Goal: Task Accomplishment & Management: Use online tool/utility

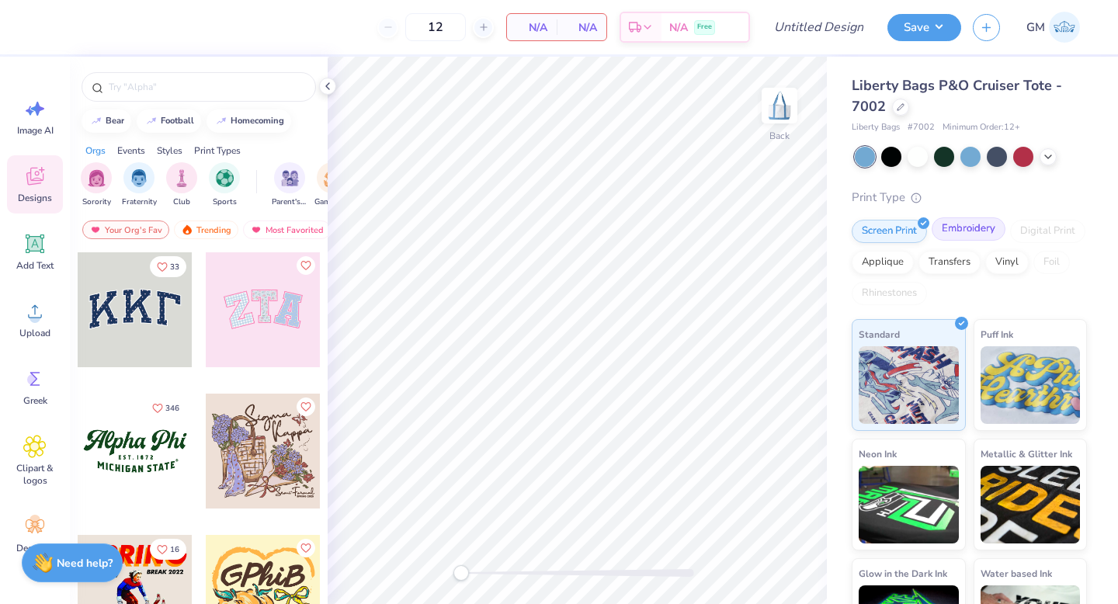
click at [976, 237] on div "Embroidery" at bounding box center [969, 228] width 74 height 23
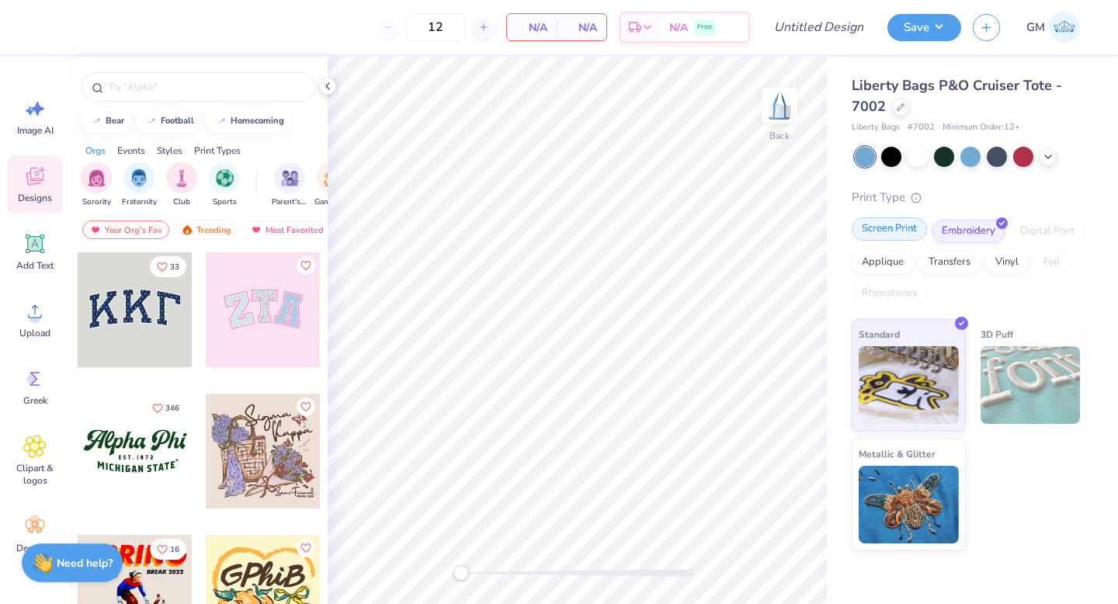
click at [913, 228] on div "Screen Print" at bounding box center [889, 228] width 75 height 23
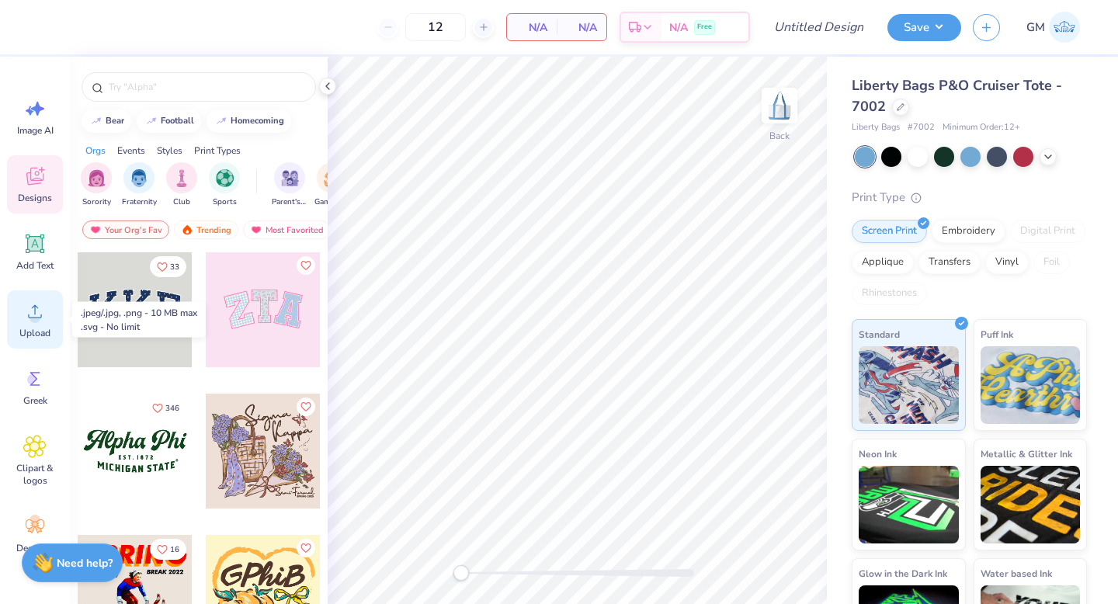
click at [37, 317] on circle at bounding box center [35, 317] width 11 height 11
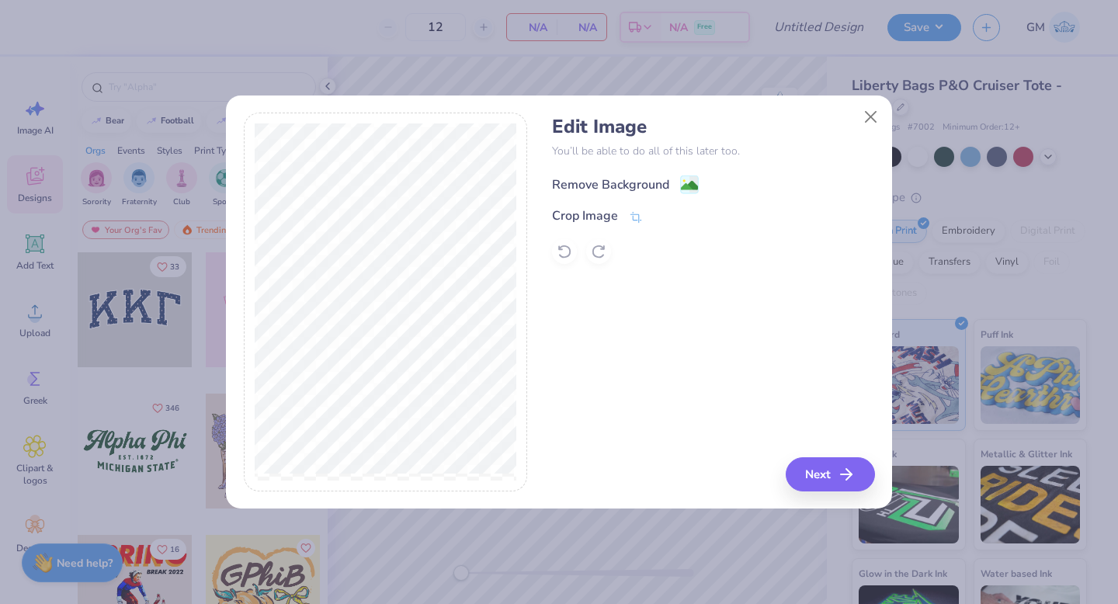
click at [676, 176] on div "Remove Background" at bounding box center [625, 184] width 147 height 19
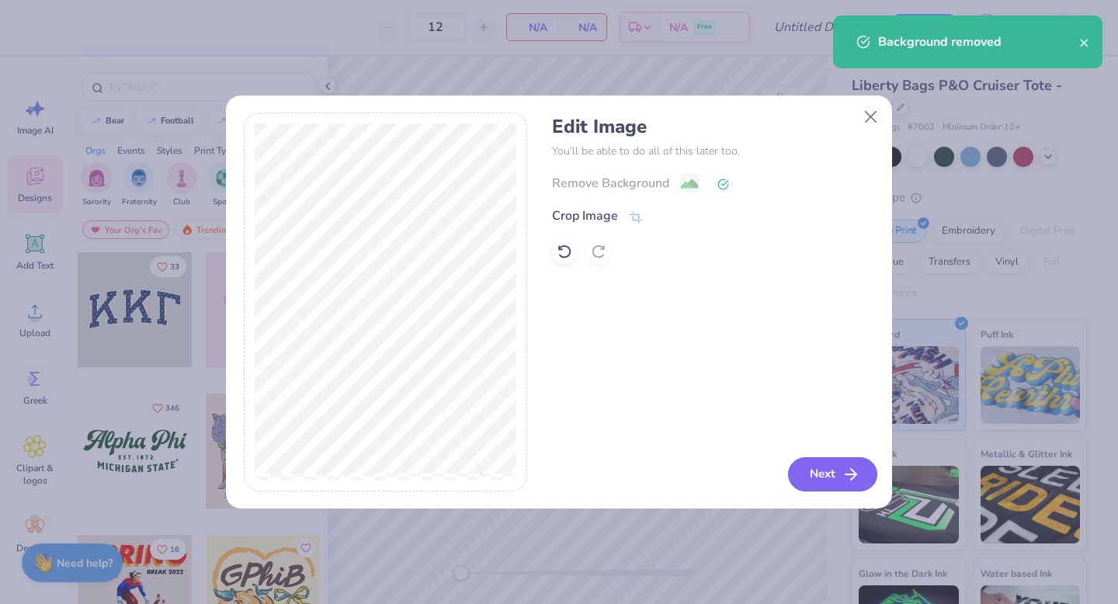
click at [852, 476] on icon "button" at bounding box center [851, 474] width 19 height 19
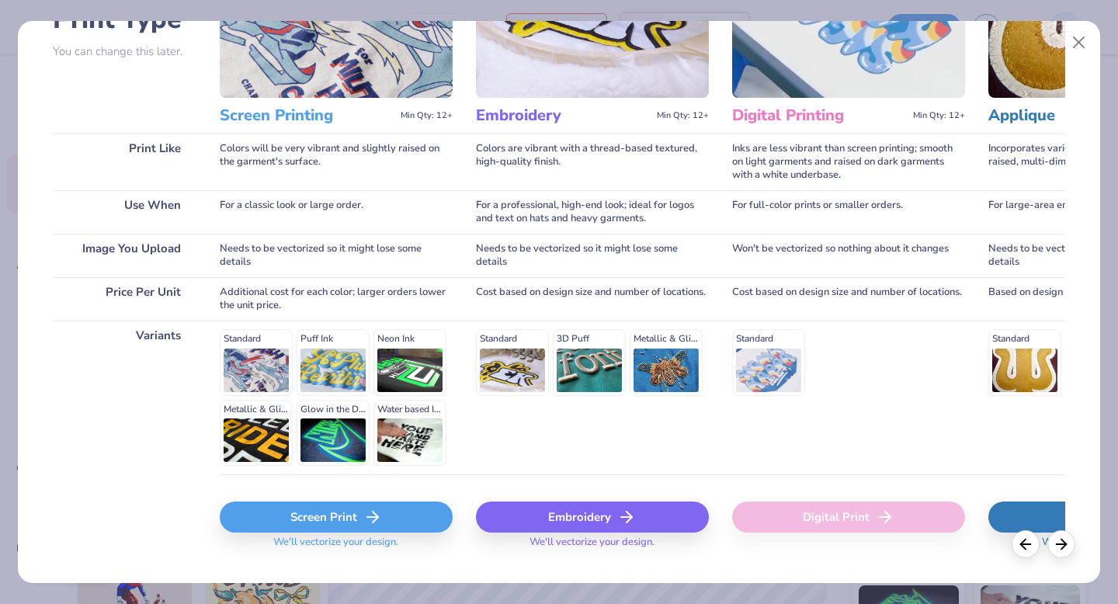
scroll to position [170, 0]
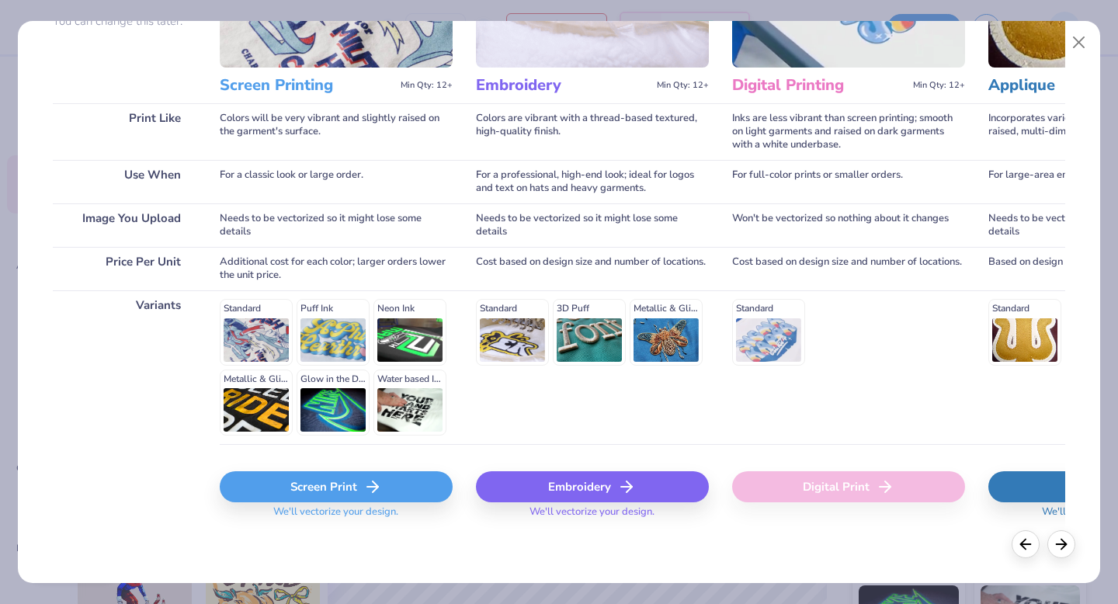
click at [352, 491] on div "Screen Print" at bounding box center [336, 486] width 233 height 31
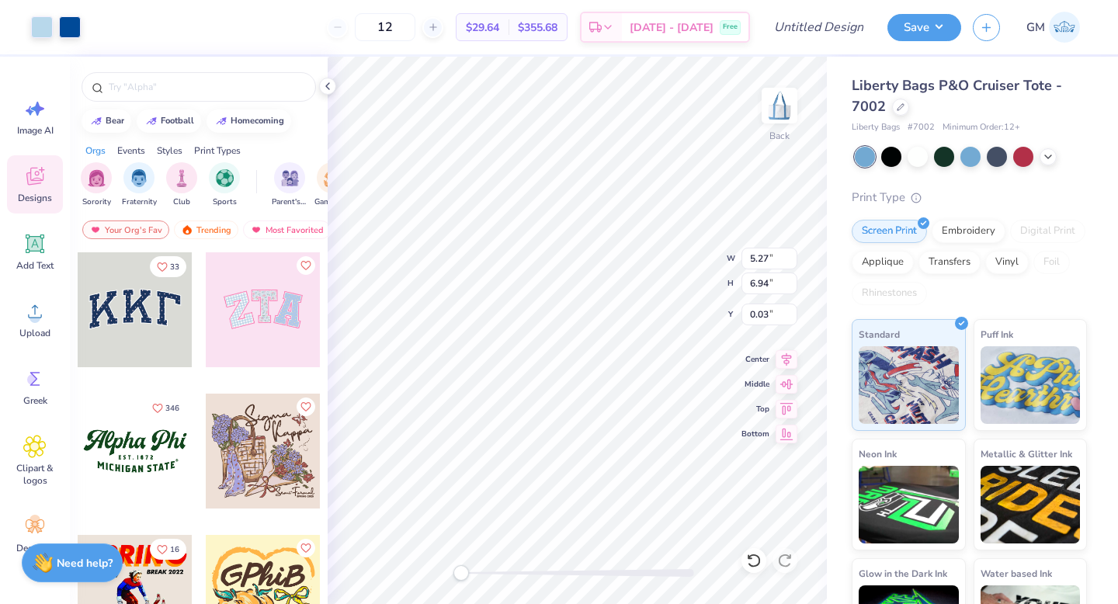
click at [749, 447] on div "Back W 5.27 5.27 " H 6.94 6.94 " Y 0.03 0.03 " Center Middle Top Bottom" at bounding box center [577, 331] width 499 height 548
click at [416, 33] on input "12" at bounding box center [385, 27] width 61 height 28
type input "1"
type input "200"
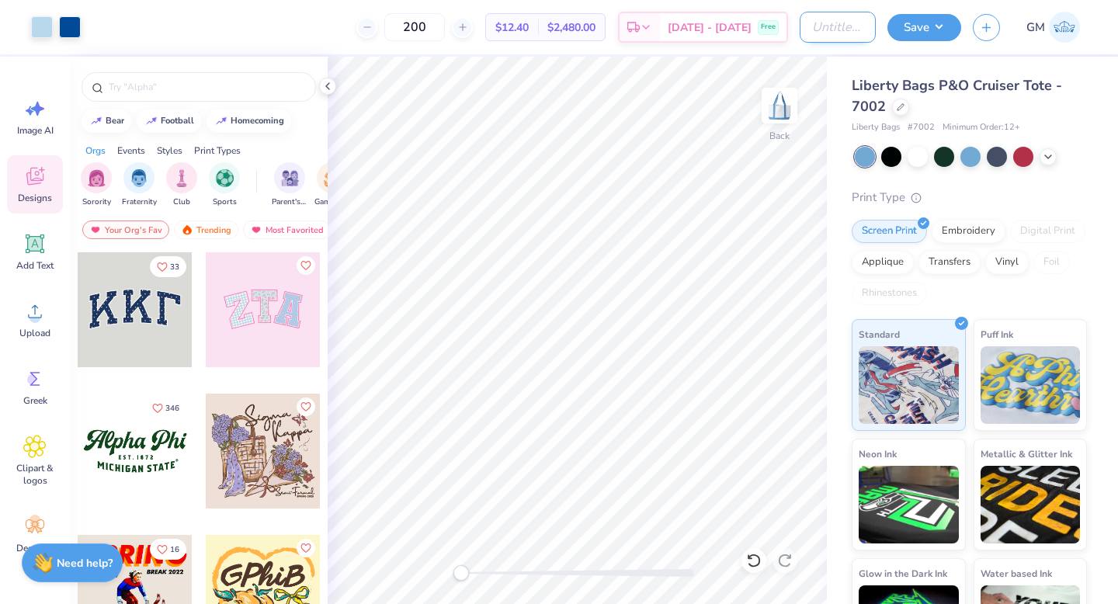
click at [837, 27] on input "Design Title" at bounding box center [838, 27] width 76 height 31
type input "WIB Tiger Tote 1"
click at [920, 31] on button "Save" at bounding box center [925, 25] width 74 height 27
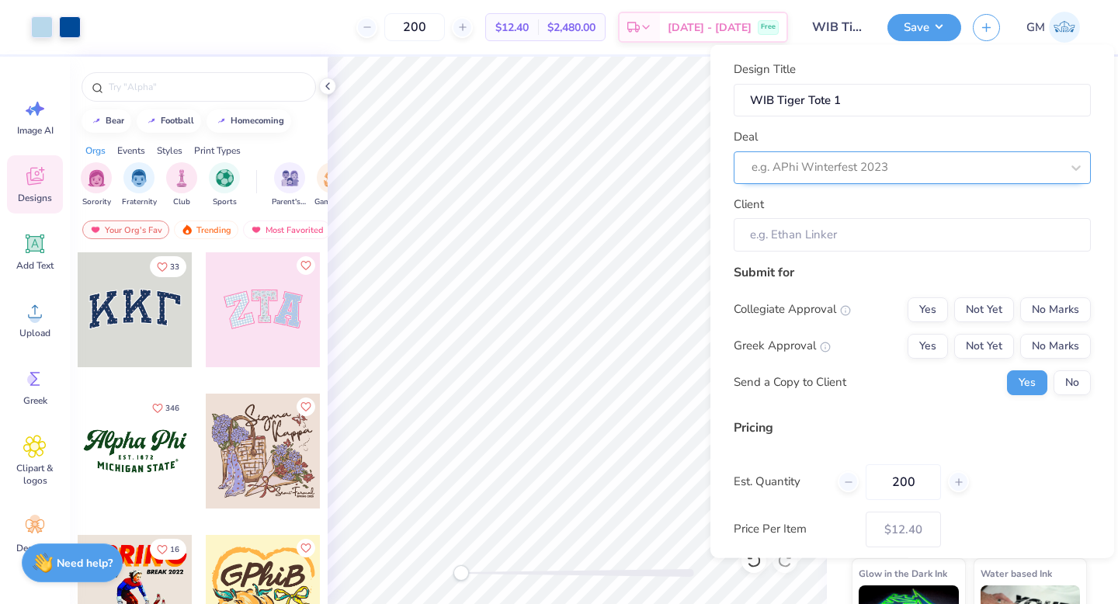
click at [892, 161] on div at bounding box center [906, 167] width 309 height 21
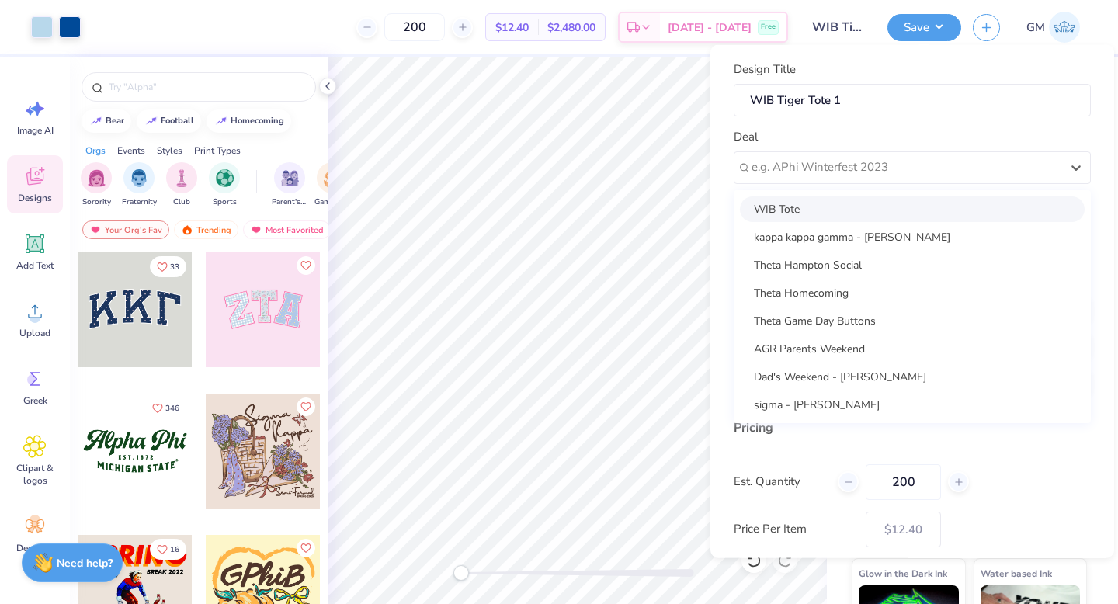
click at [875, 207] on div "WIB Tote" at bounding box center [912, 209] width 345 height 26
type input "Ellie Hebert"
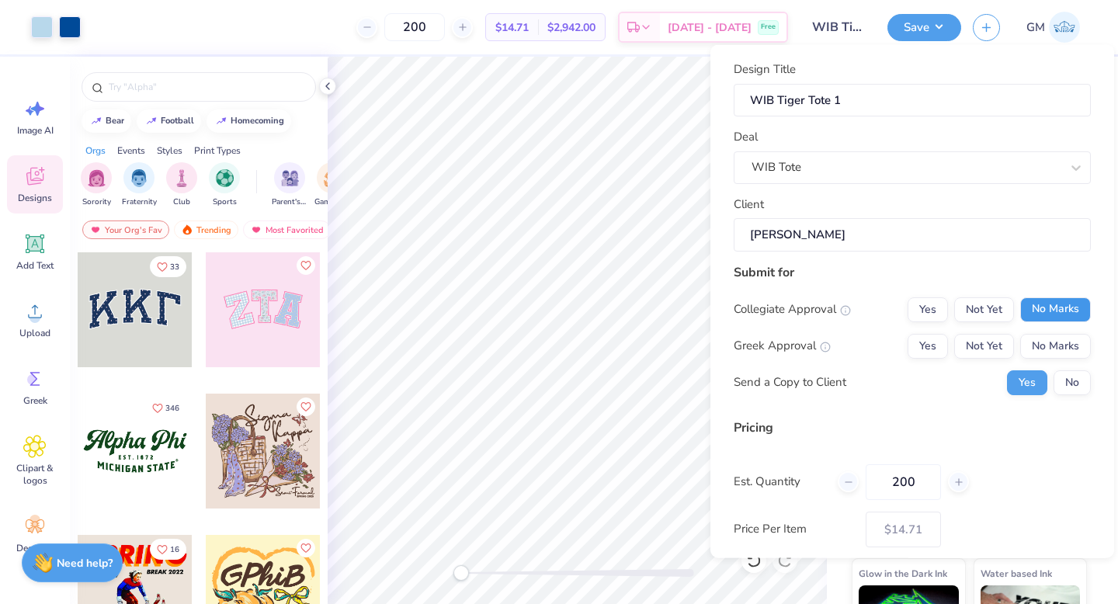
click at [1047, 311] on button "No Marks" at bounding box center [1056, 309] width 71 height 25
click at [1049, 339] on button "No Marks" at bounding box center [1056, 345] width 71 height 25
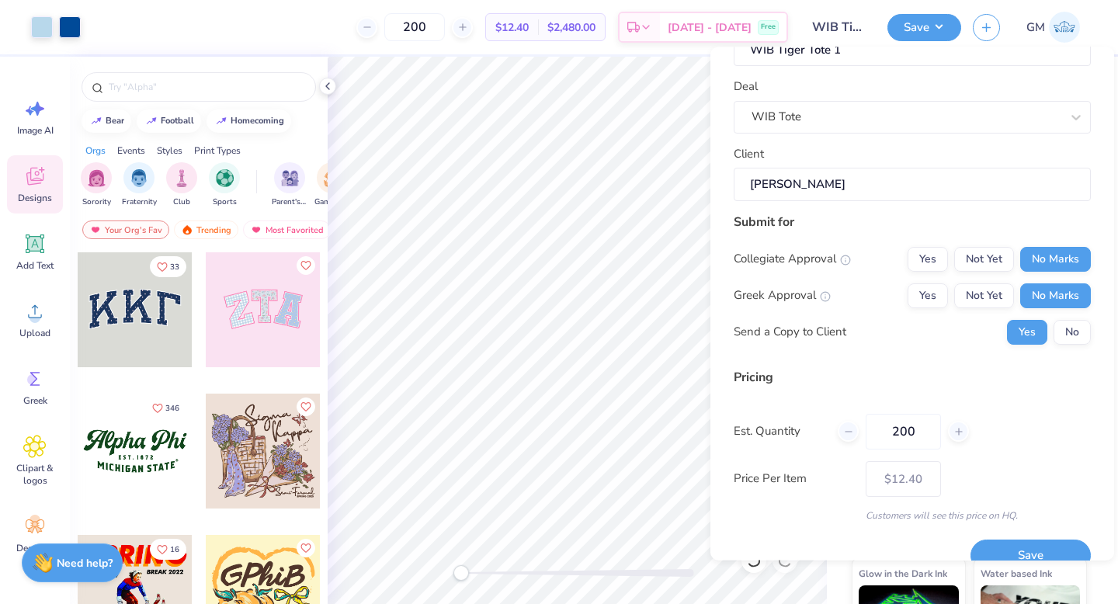
scroll to position [61, 0]
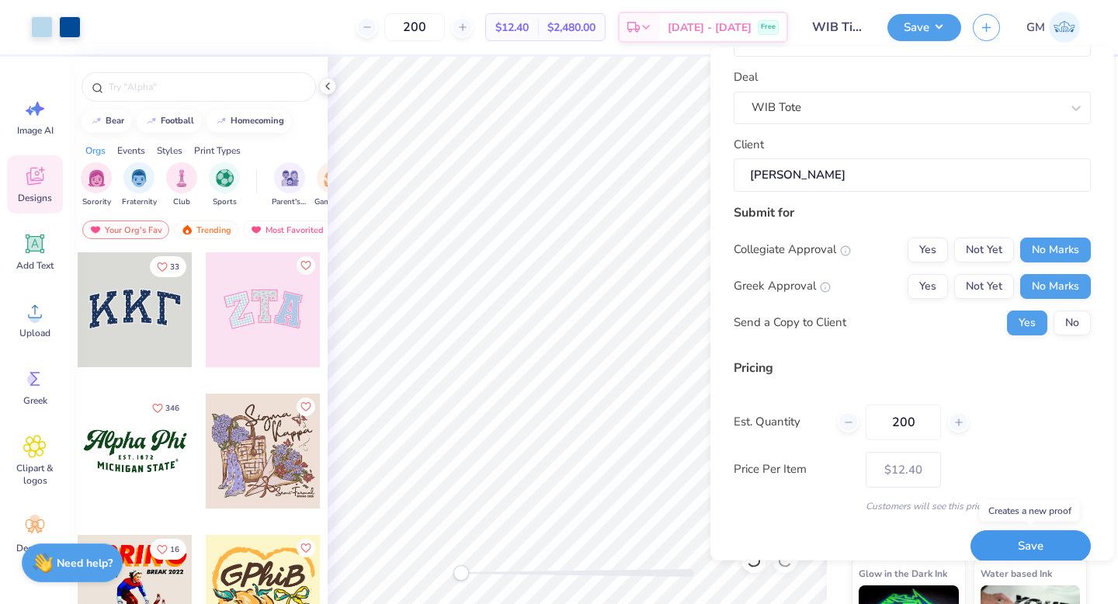
click at [1050, 548] on button "Save" at bounding box center [1031, 547] width 120 height 32
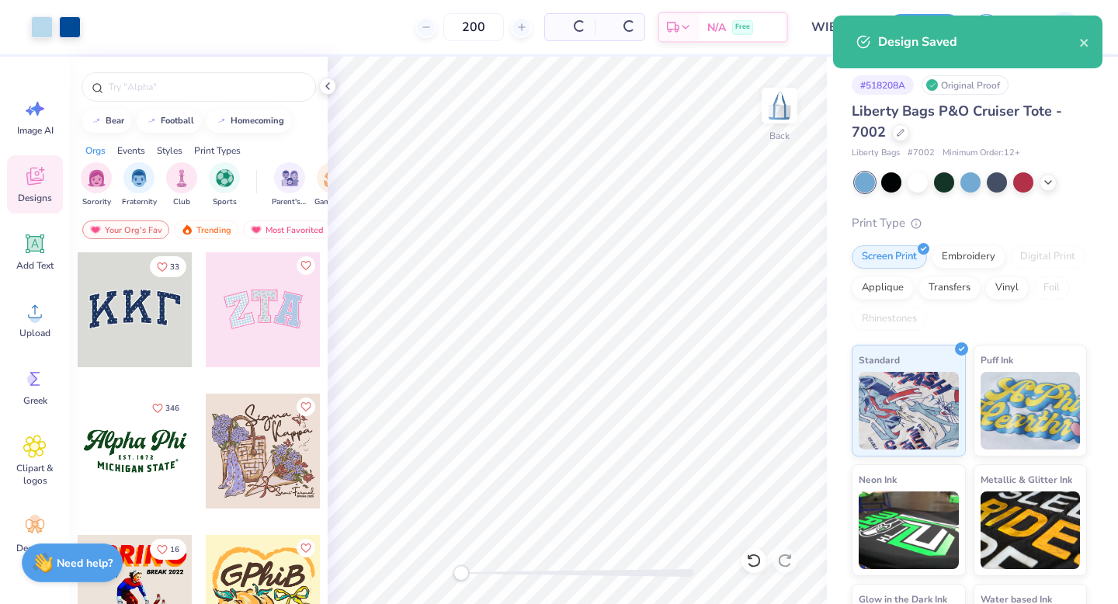
type input "$12.40"
click at [967, 262] on div "Embroidery" at bounding box center [969, 254] width 74 height 23
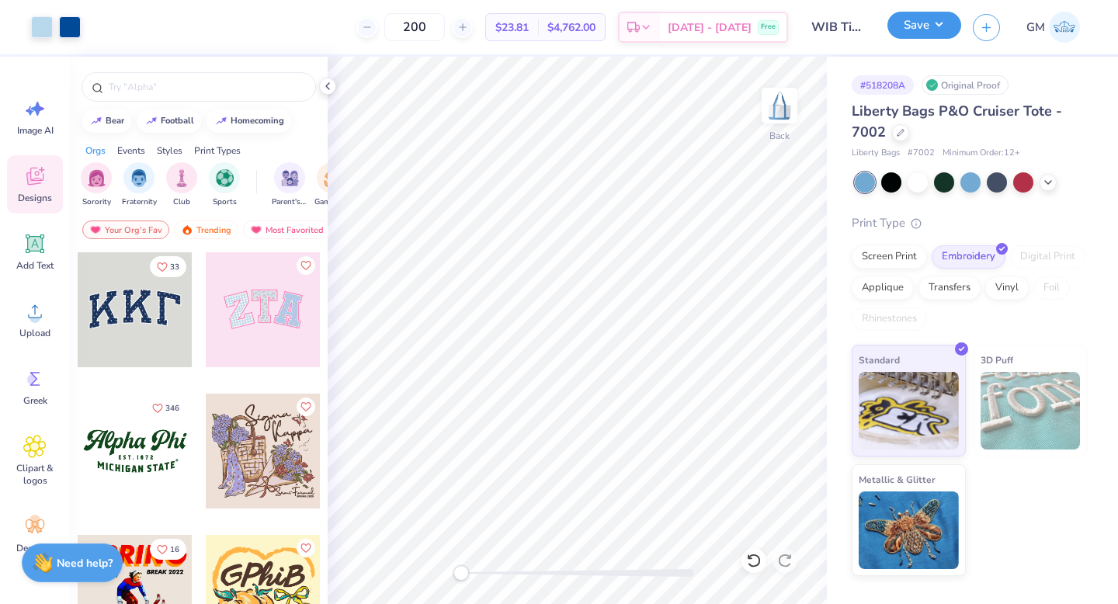
click at [914, 30] on button "Save" at bounding box center [925, 25] width 74 height 27
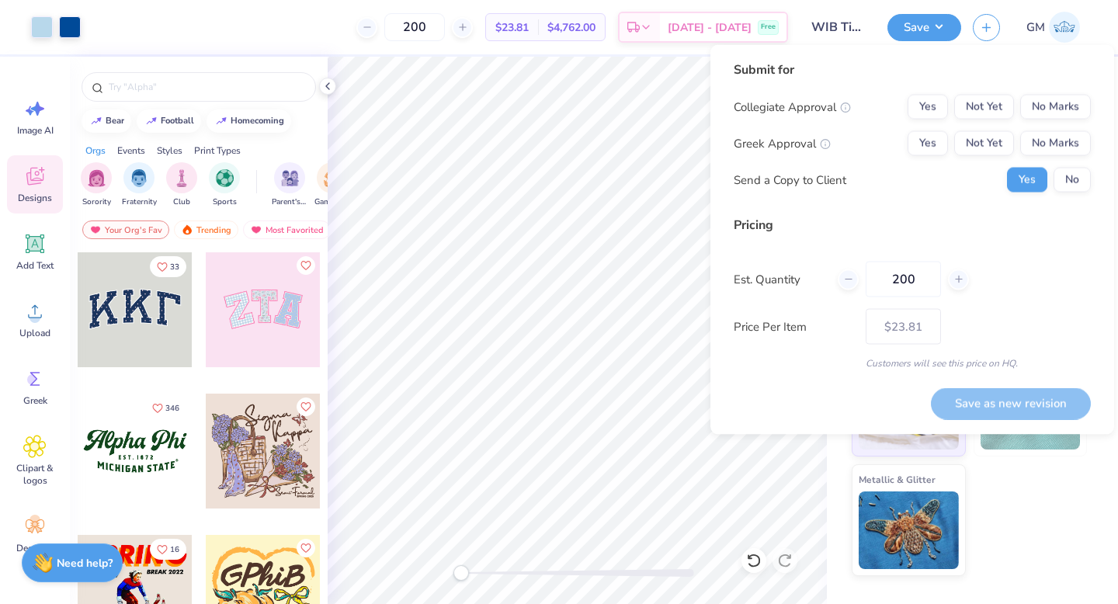
click at [847, 26] on input "WIB Tiger Tote 1" at bounding box center [838, 27] width 76 height 31
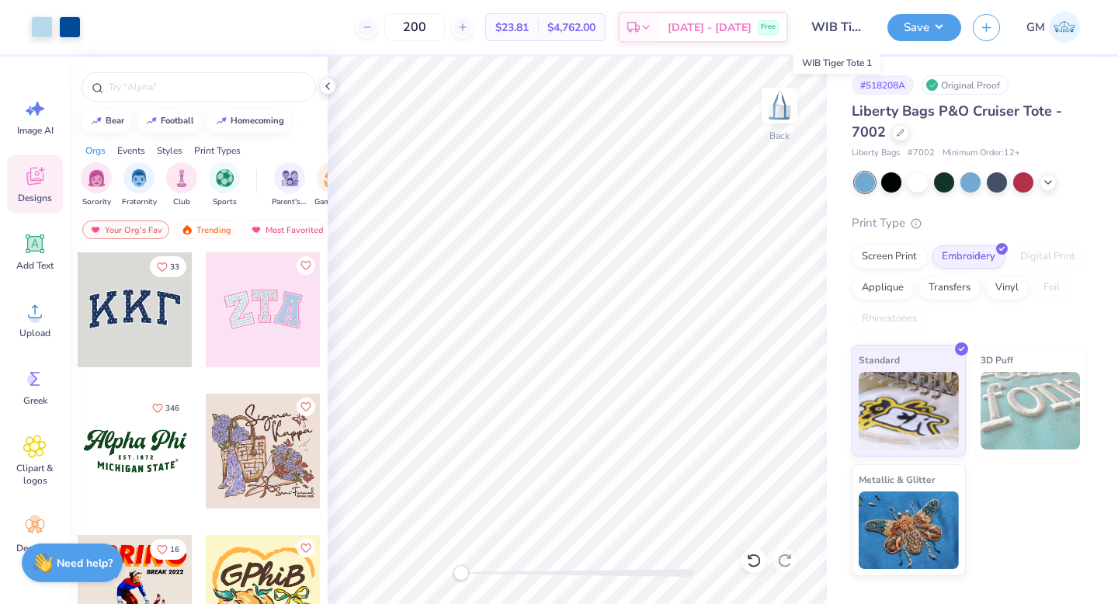
click at [861, 26] on input "WIB Tiger Tote 1" at bounding box center [838, 27] width 76 height 31
click at [914, 28] on button "Save" at bounding box center [925, 25] width 74 height 27
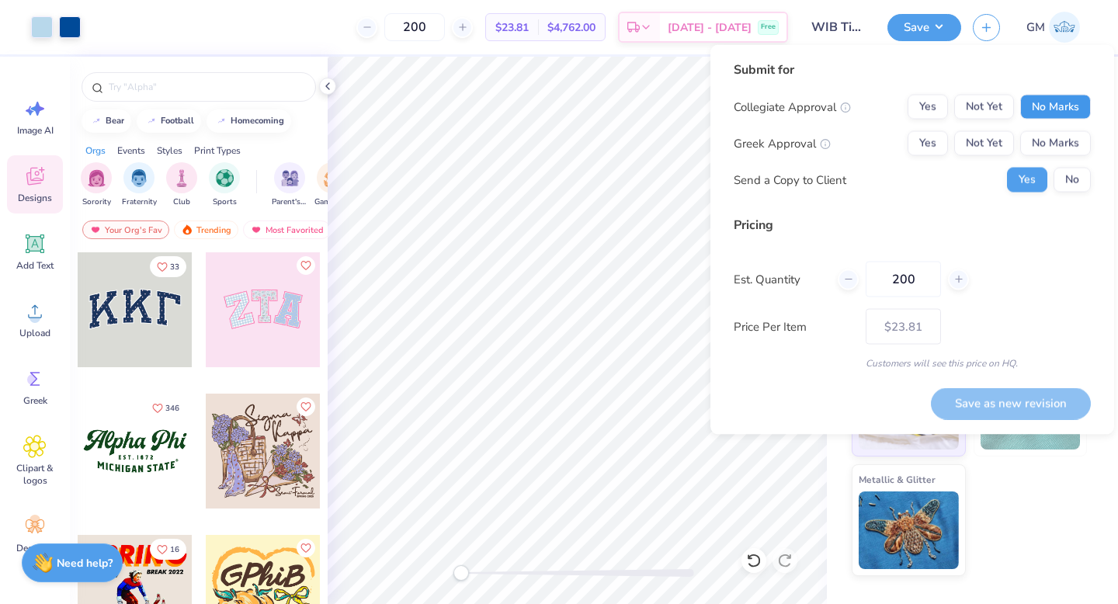
click at [1047, 106] on button "No Marks" at bounding box center [1056, 107] width 71 height 25
click at [1047, 136] on button "No Marks" at bounding box center [1056, 143] width 71 height 25
click at [1034, 397] on button "Save as new revision" at bounding box center [1011, 404] width 160 height 32
type input "$23.81"
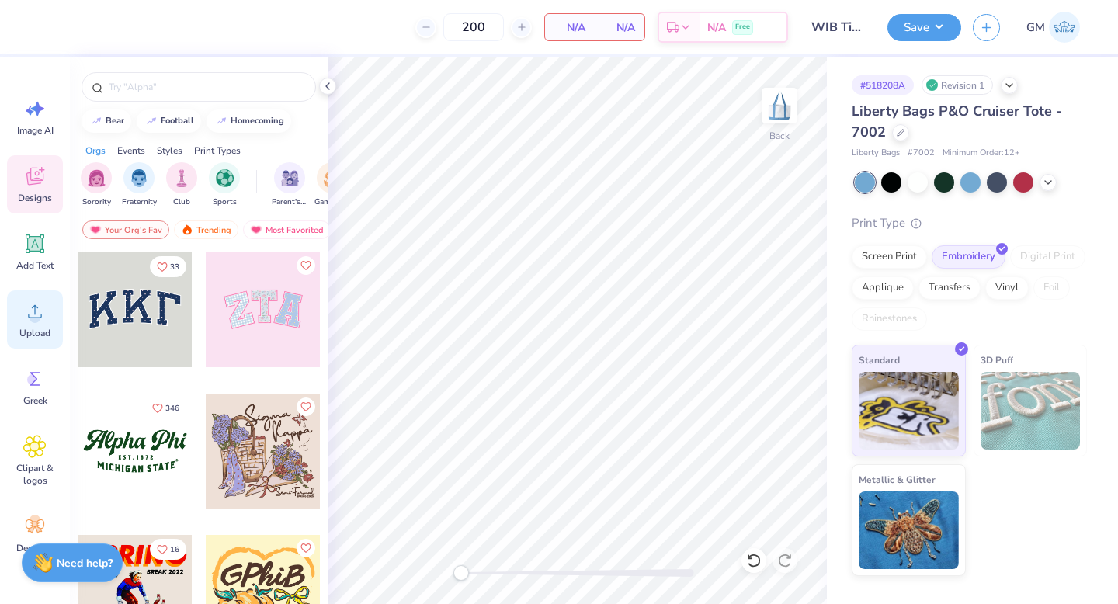
click at [47, 314] on div "Upload" at bounding box center [35, 319] width 56 height 58
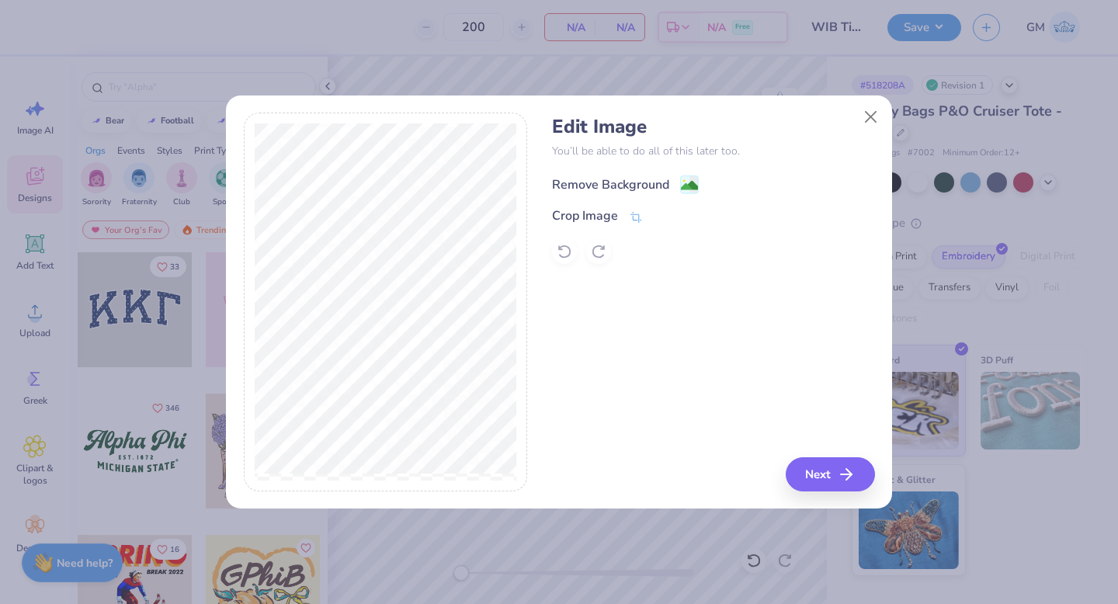
click at [681, 185] on rect at bounding box center [690, 185] width 18 height 18
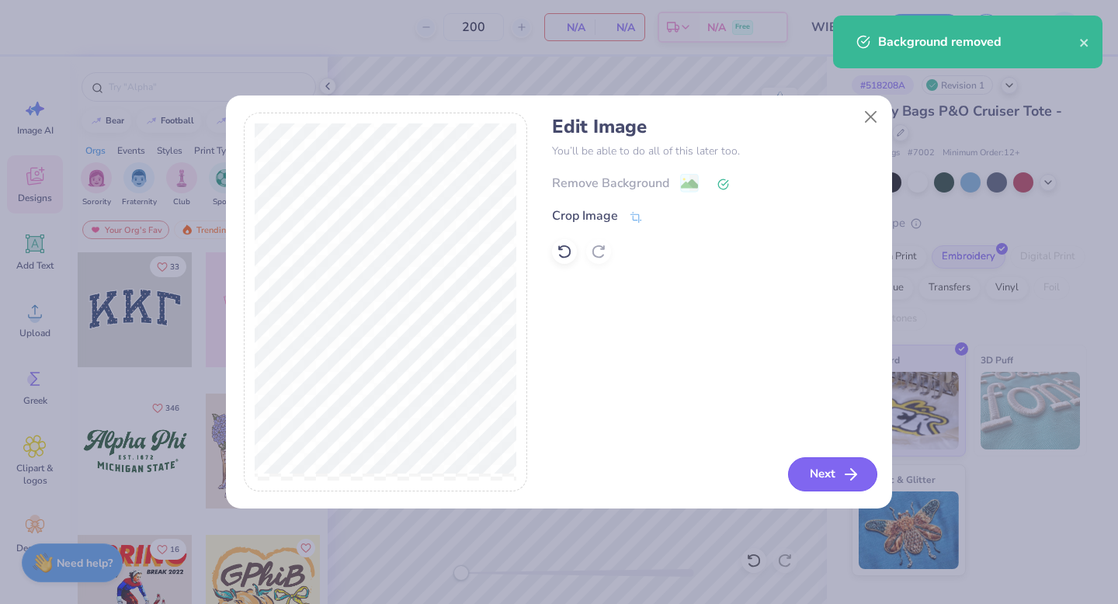
click at [832, 474] on button "Next" at bounding box center [832, 474] width 89 height 34
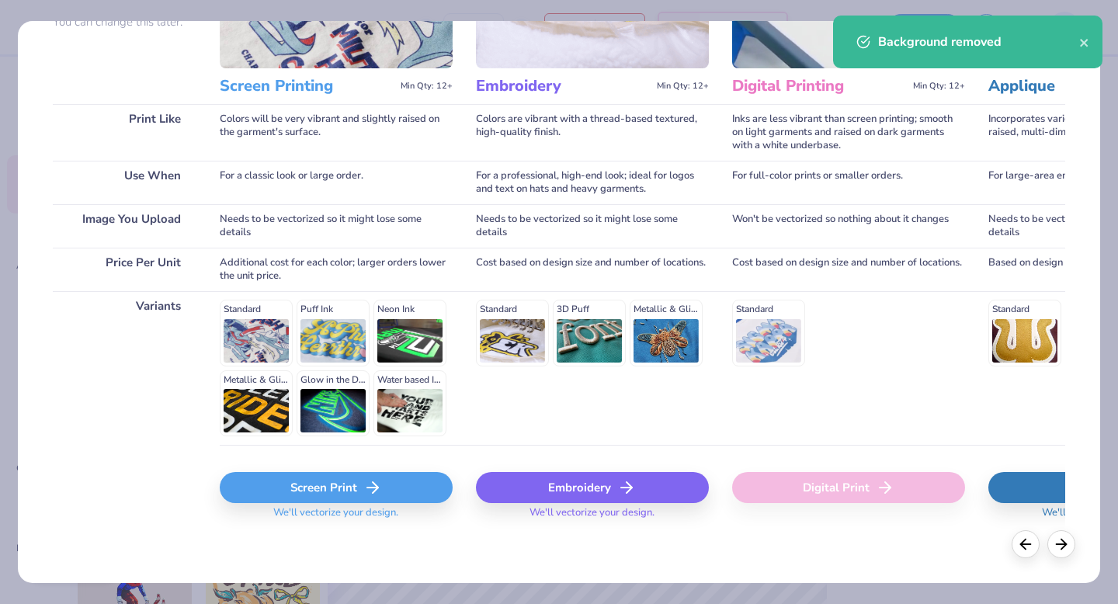
scroll to position [170, 0]
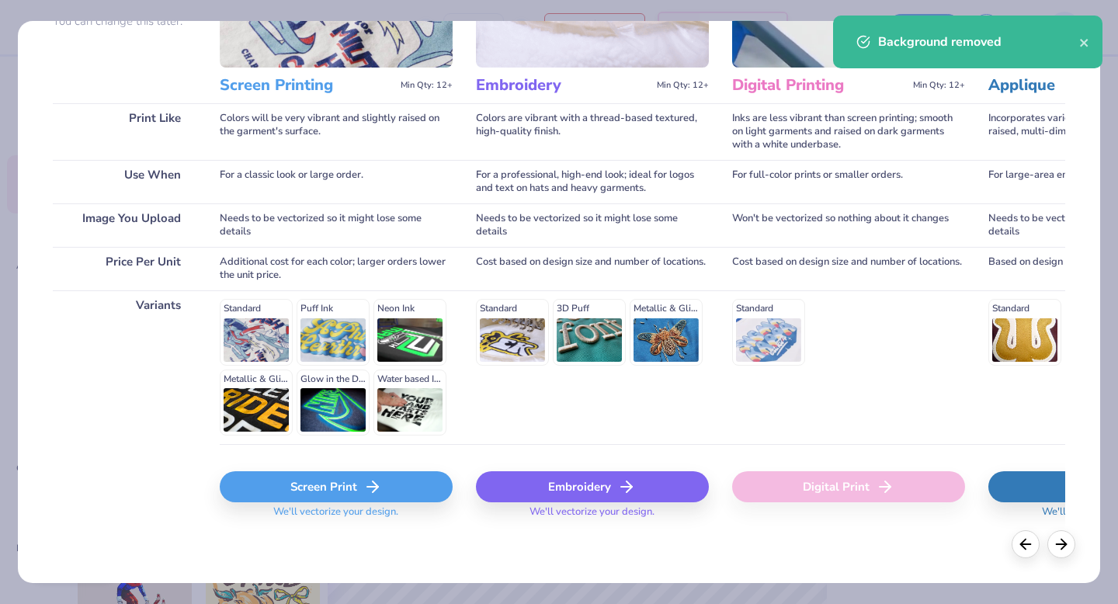
click at [410, 483] on div "Screen Print" at bounding box center [336, 486] width 233 height 31
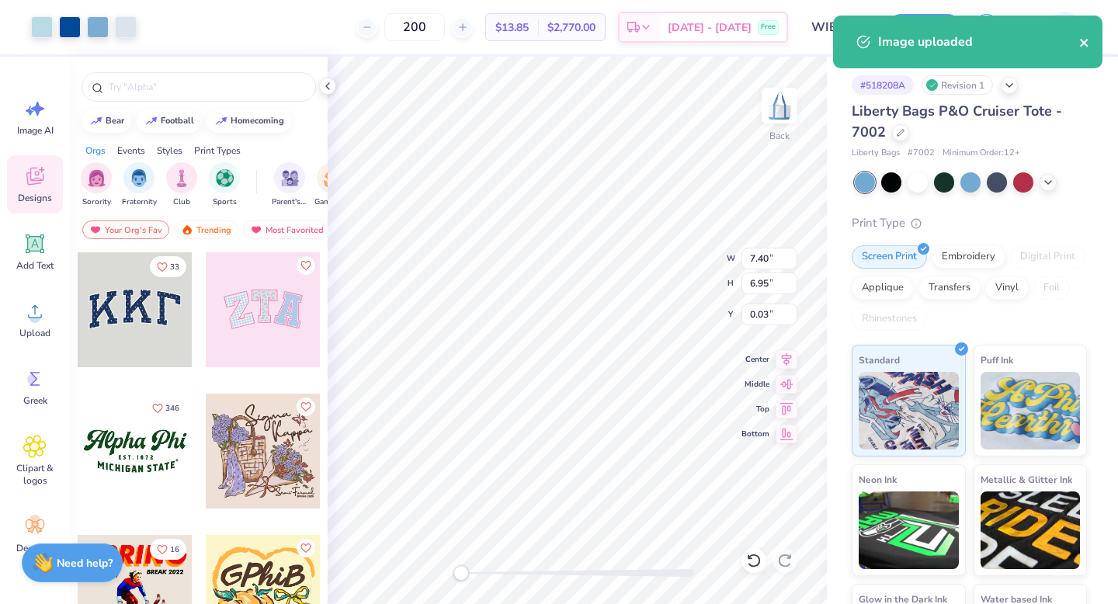
click at [1081, 44] on icon "close" at bounding box center [1085, 43] width 11 height 12
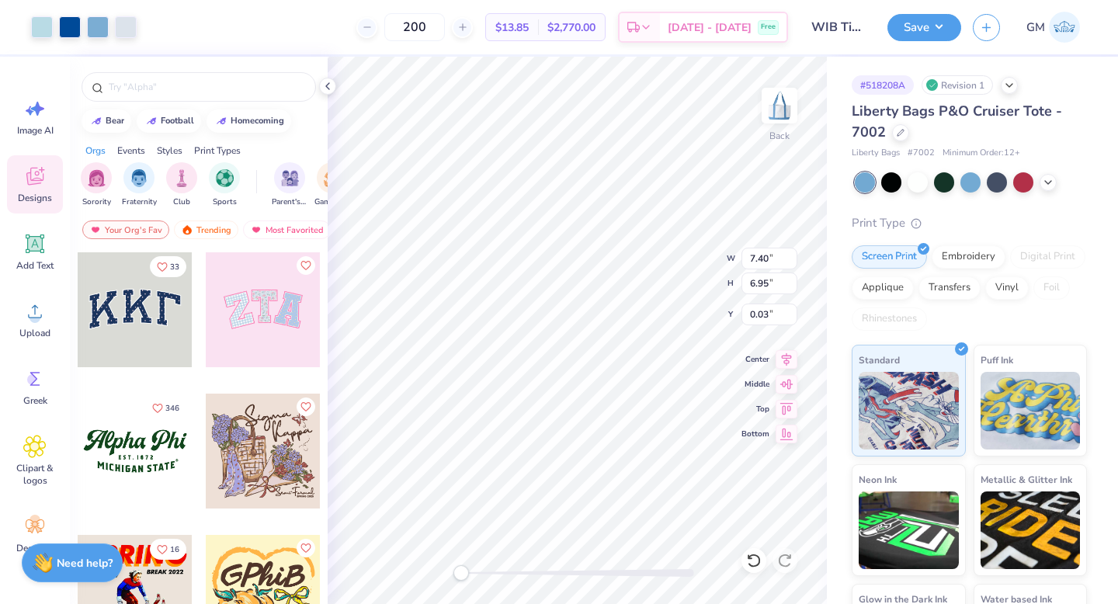
click at [844, 33] on input "WIB Tiger Tote 1" at bounding box center [838, 27] width 76 height 31
click at [854, 26] on input "WIB Tiger Tote 1" at bounding box center [838, 27] width 76 height 31
click at [983, 29] on icon "button" at bounding box center [986, 25] width 13 height 13
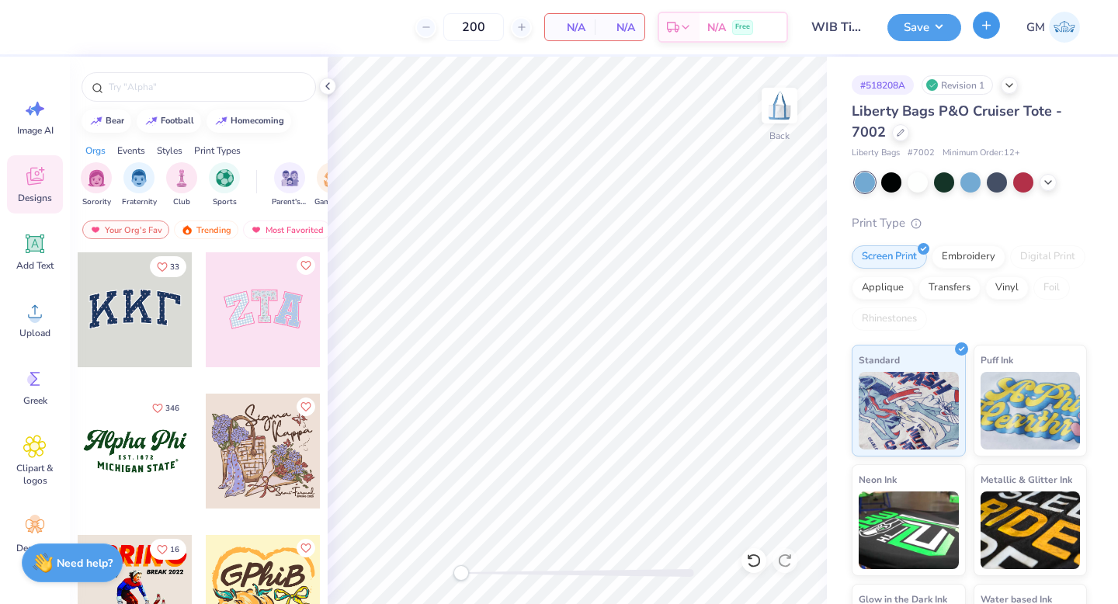
click at [989, 28] on icon "button" at bounding box center [986, 25] width 13 height 13
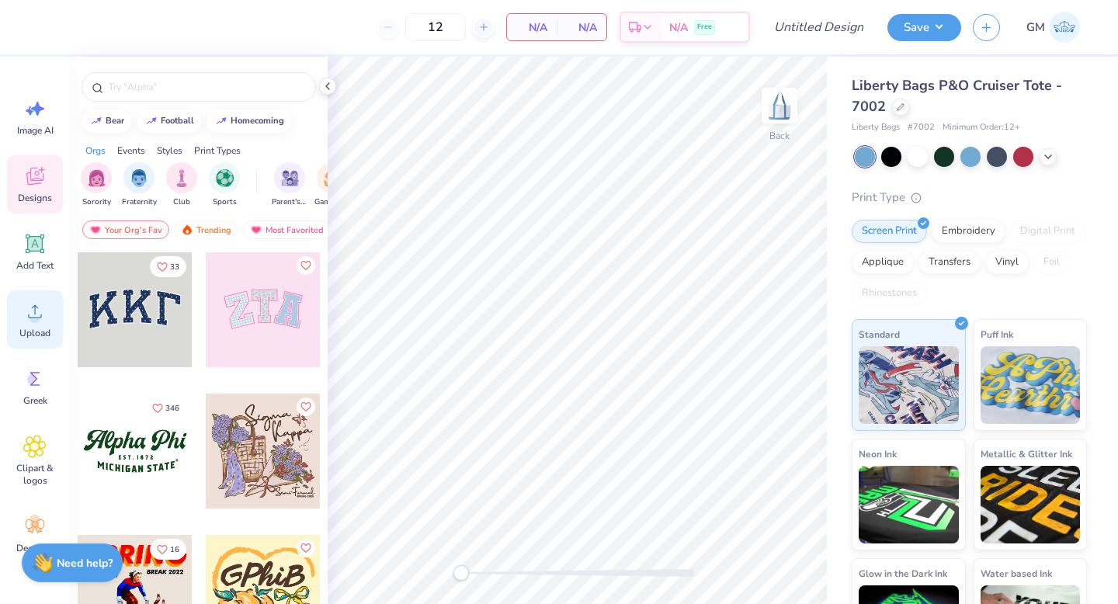
click at [33, 345] on div "Upload" at bounding box center [35, 319] width 56 height 58
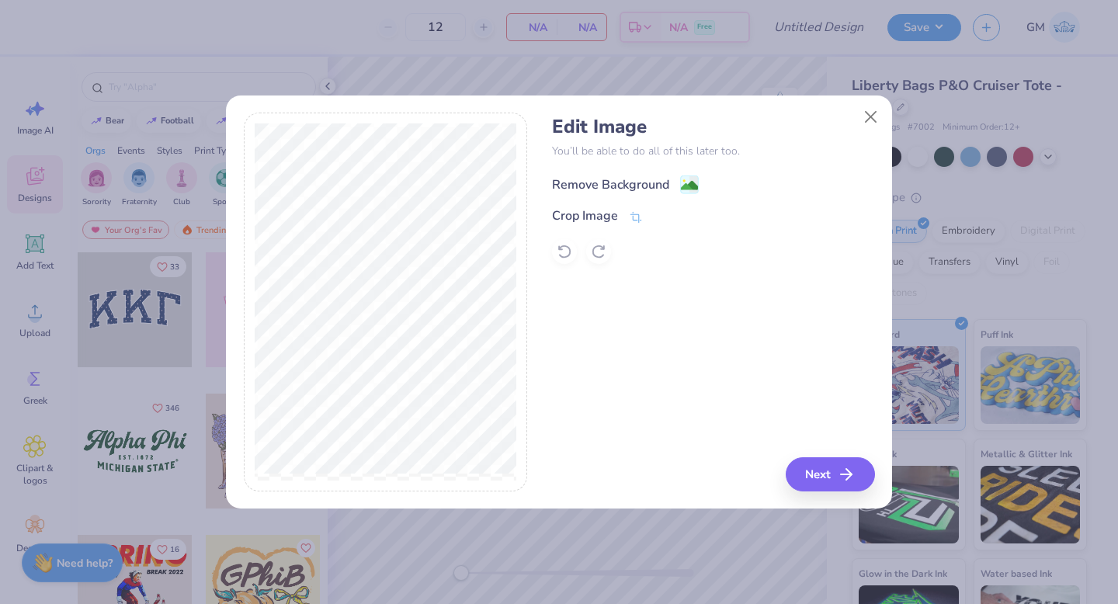
click at [667, 190] on div "Remove Background" at bounding box center [610, 185] width 117 height 19
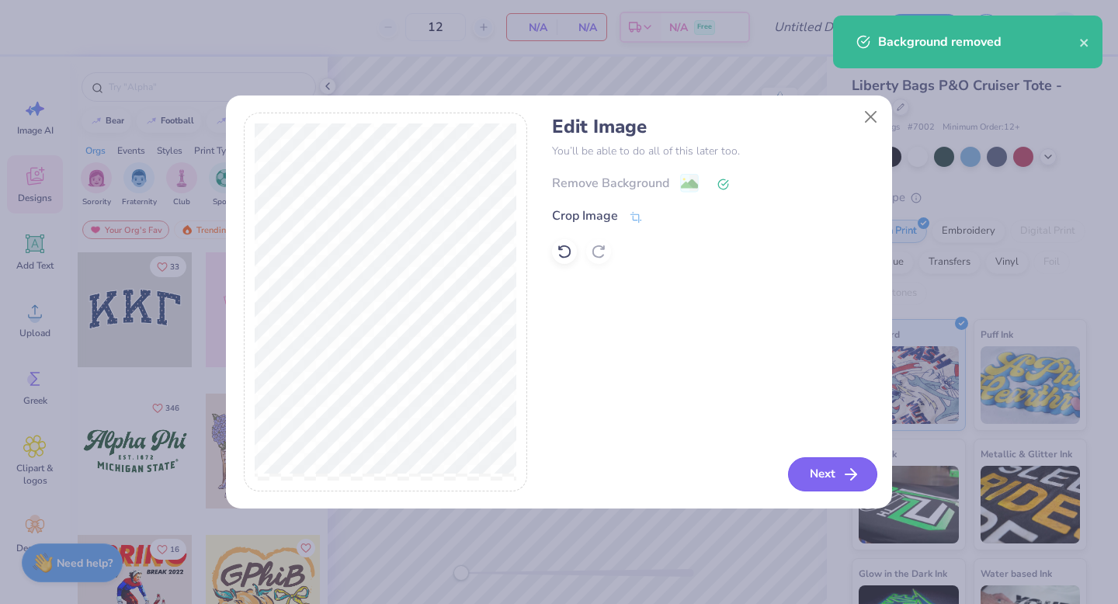
click at [825, 468] on button "Next" at bounding box center [832, 474] width 89 height 34
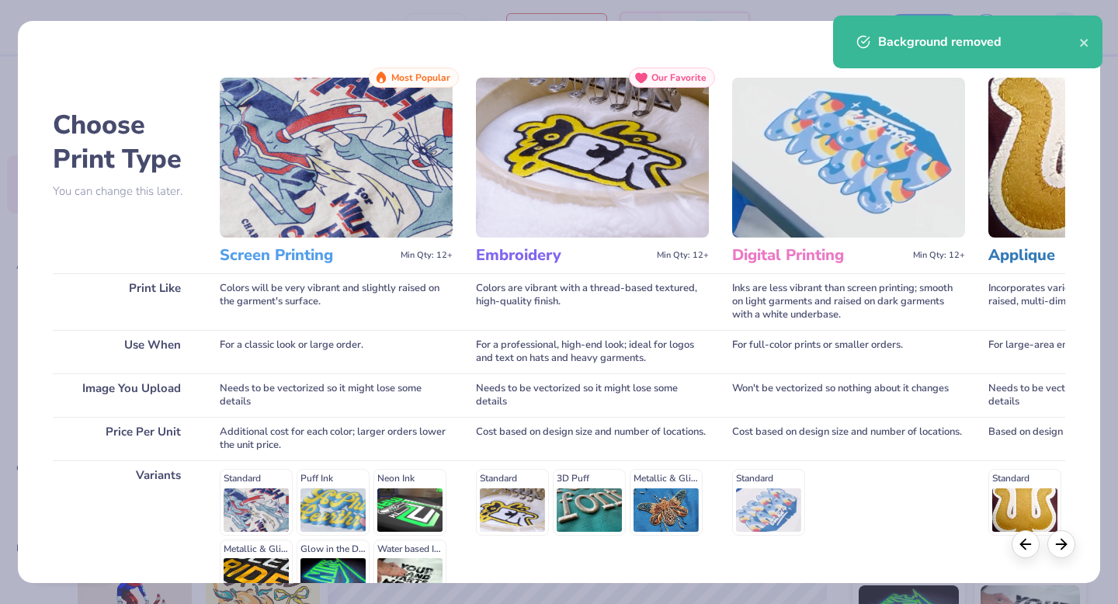
scroll to position [170, 0]
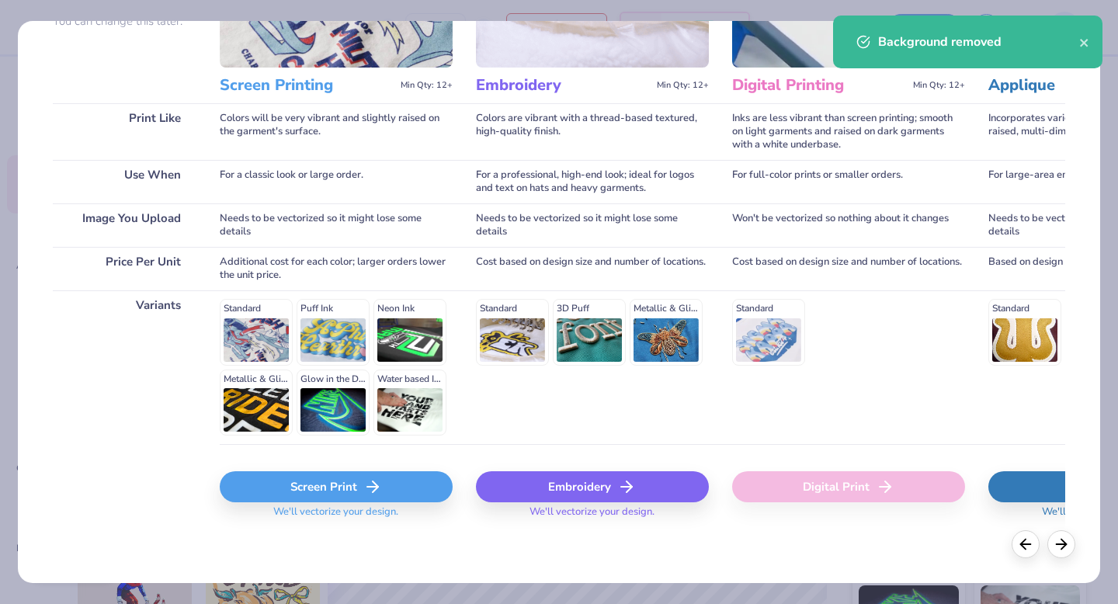
click at [323, 483] on div "Screen Print" at bounding box center [336, 486] width 233 height 31
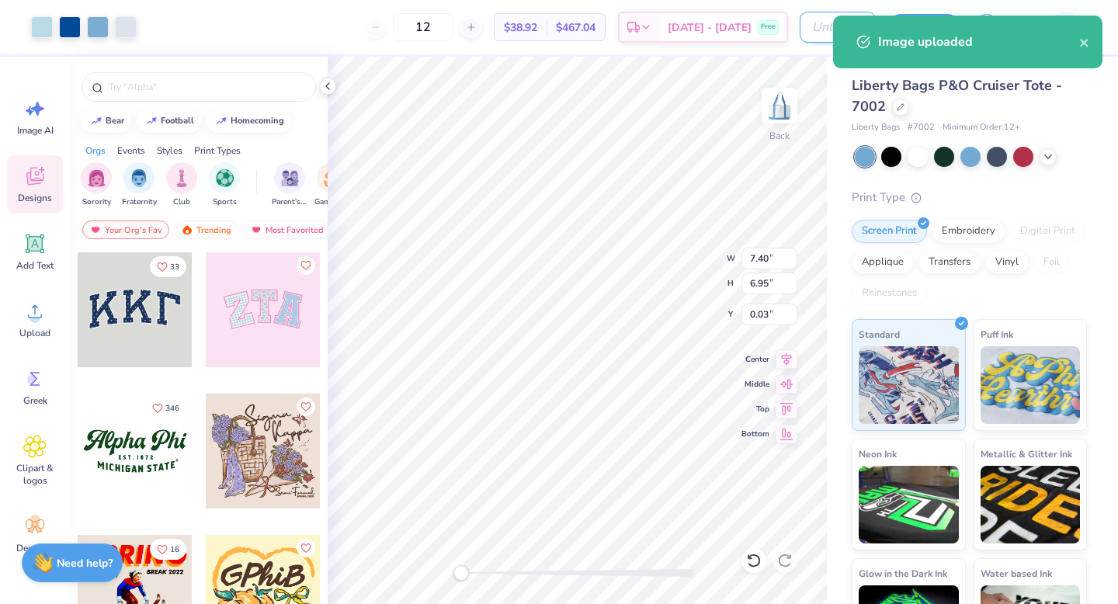
click at [804, 26] on input "Design Title" at bounding box center [838, 27] width 76 height 31
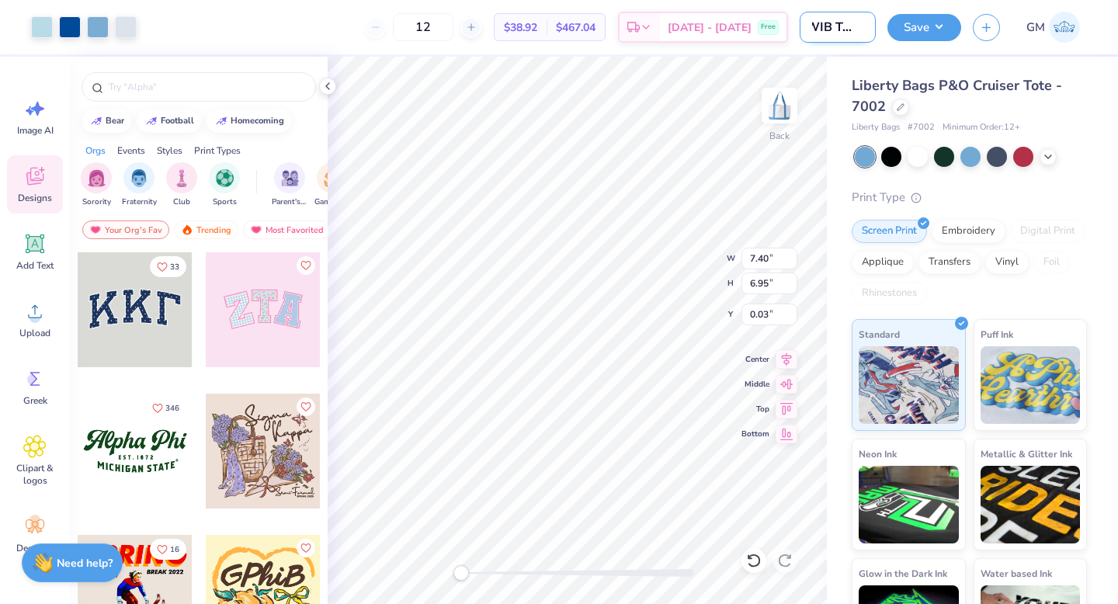
scroll to position [0, 14]
type input "WIB Tote 2"
click at [924, 25] on button "Save" at bounding box center [925, 25] width 74 height 27
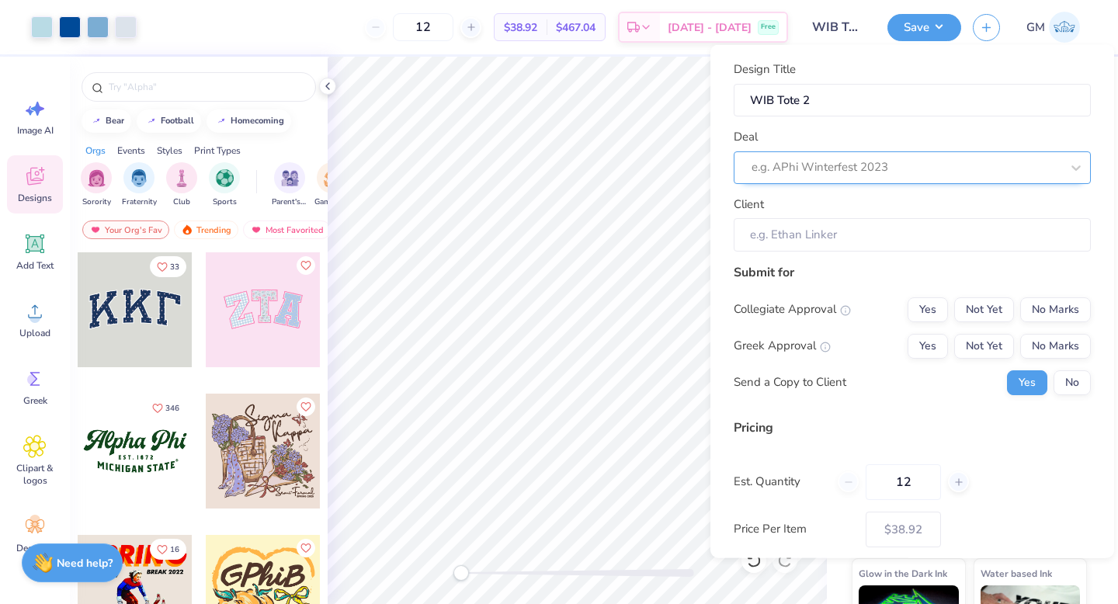
click at [907, 158] on div at bounding box center [906, 167] width 309 height 21
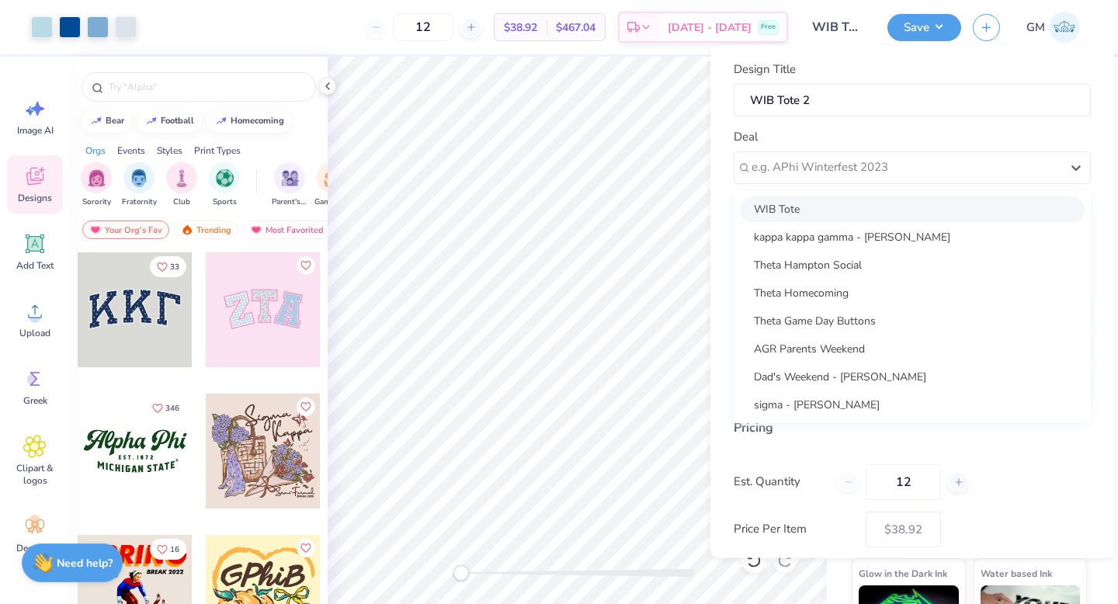
click at [897, 200] on div "WIB Tote" at bounding box center [912, 209] width 345 height 26
type input "Ellie Hebert"
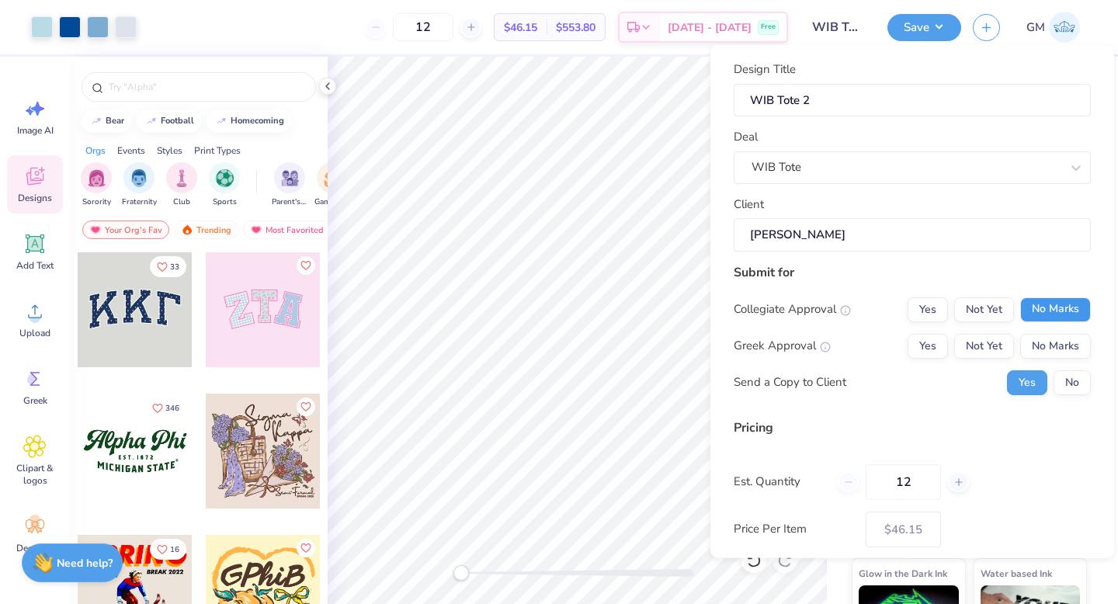
click at [1037, 309] on button "No Marks" at bounding box center [1056, 309] width 71 height 25
click at [1037, 337] on button "No Marks" at bounding box center [1056, 345] width 71 height 25
type input "$38.92"
click at [918, 474] on input "12" at bounding box center [903, 482] width 75 height 36
type input "1"
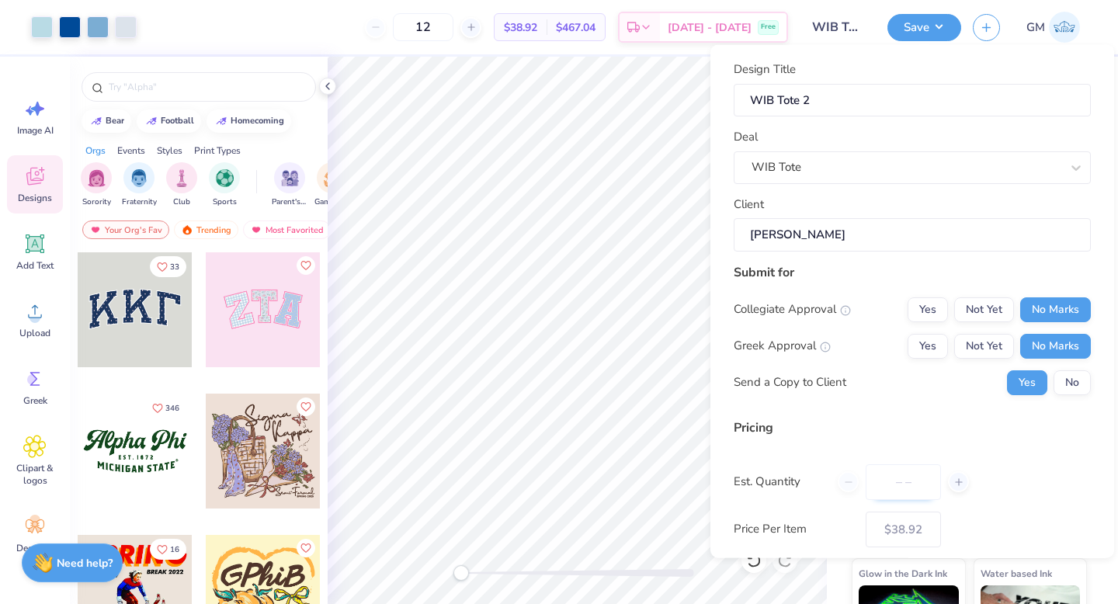
type input "0"
type input "200"
type input "$13.85"
type input "200"
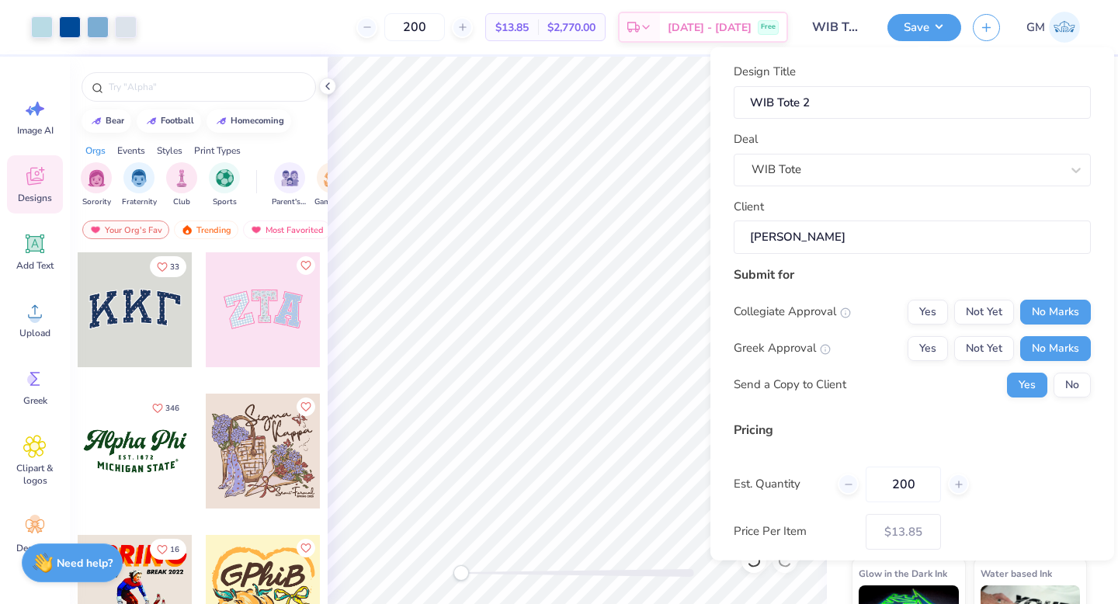
scroll to position [78, 0]
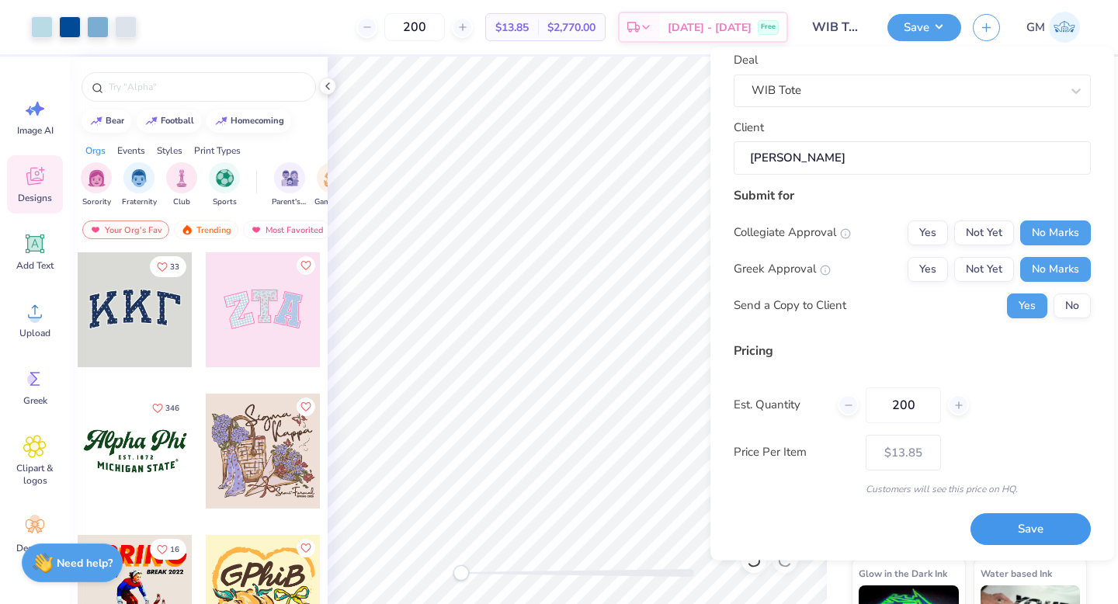
click at [1025, 520] on button "Save" at bounding box center [1031, 530] width 120 height 32
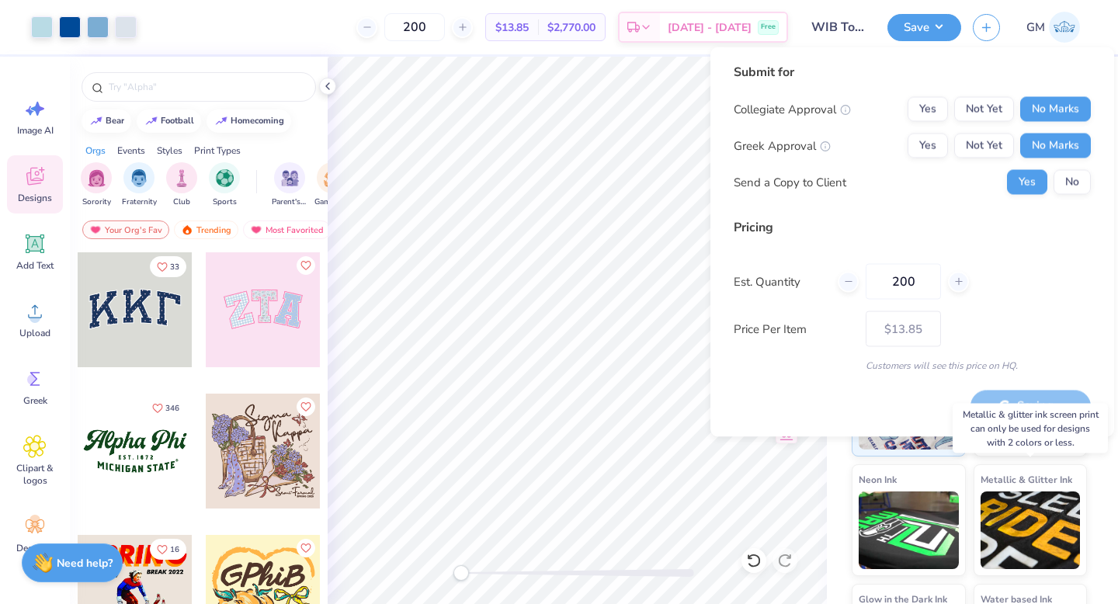
type input "– –"
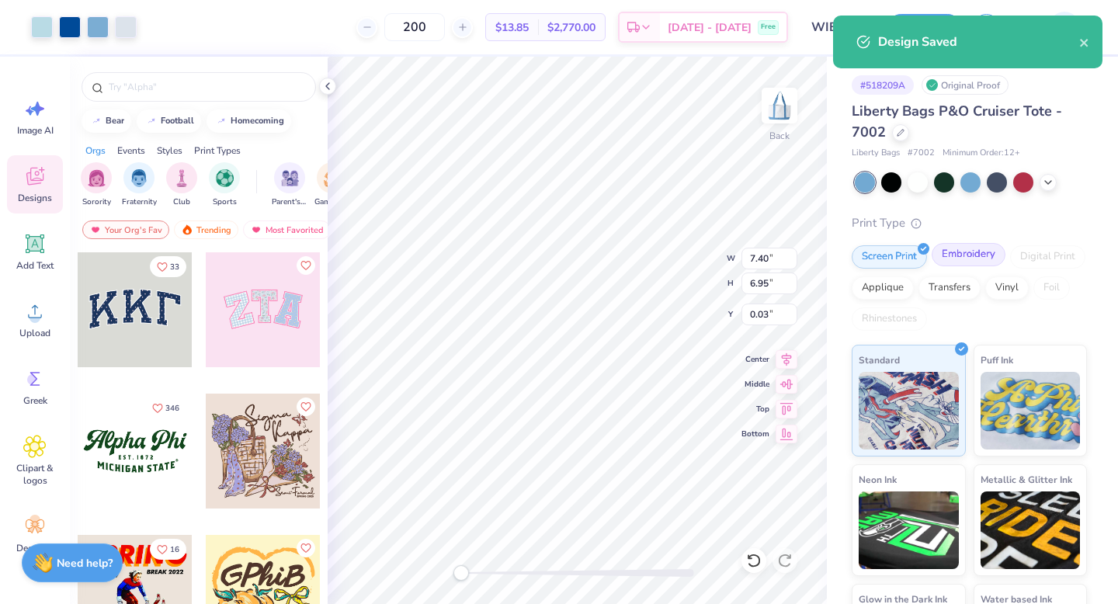
click at [962, 261] on div "Embroidery" at bounding box center [969, 254] width 74 height 23
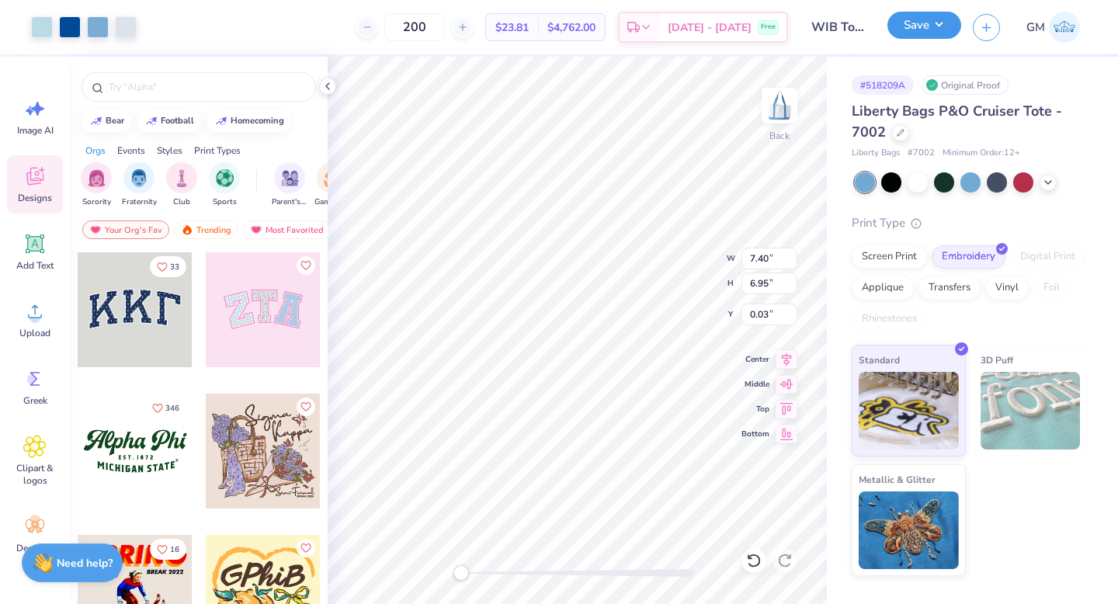
click at [915, 34] on button "Save" at bounding box center [925, 25] width 74 height 27
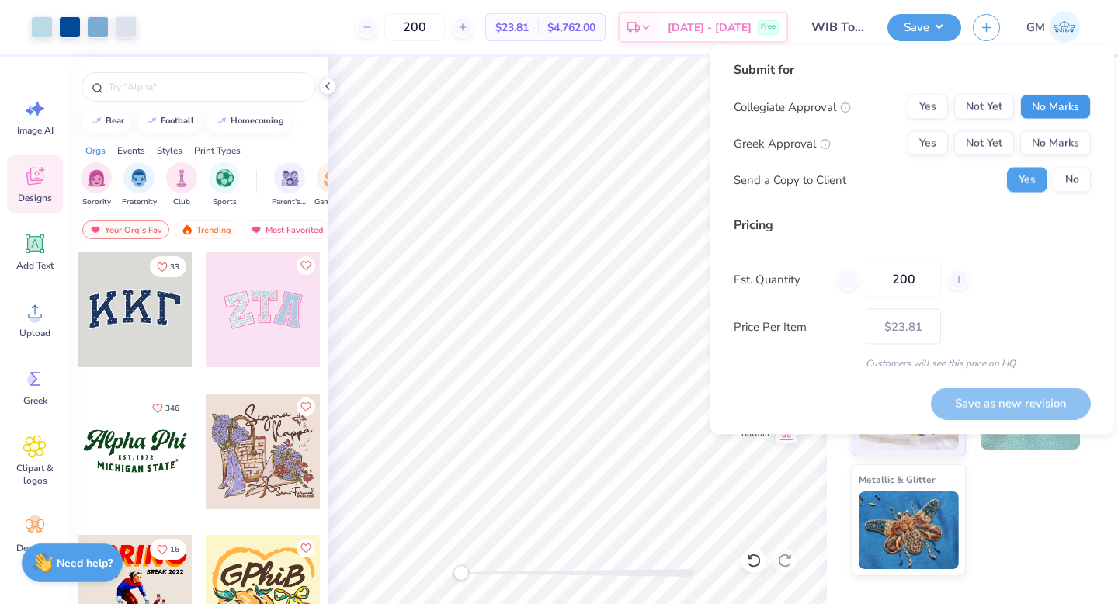
click at [1056, 113] on button "No Marks" at bounding box center [1056, 107] width 71 height 25
click at [1056, 141] on button "No Marks" at bounding box center [1056, 143] width 71 height 25
click at [1042, 395] on button "Save as new revision" at bounding box center [1011, 404] width 160 height 32
type input "$23.81"
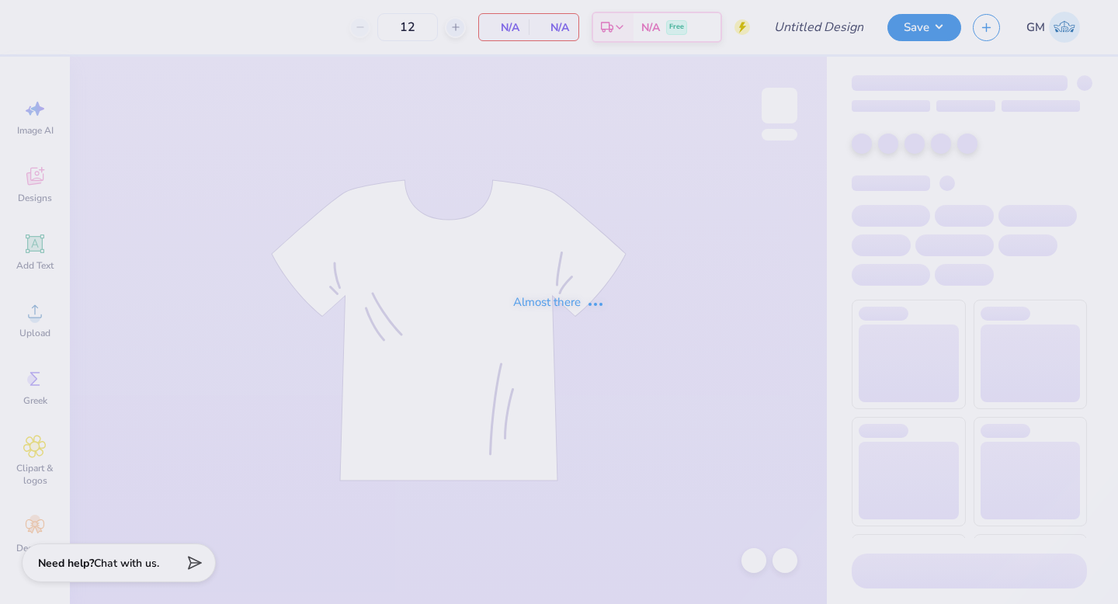
type input "WIB Tiger Tote 1"
type input "200"
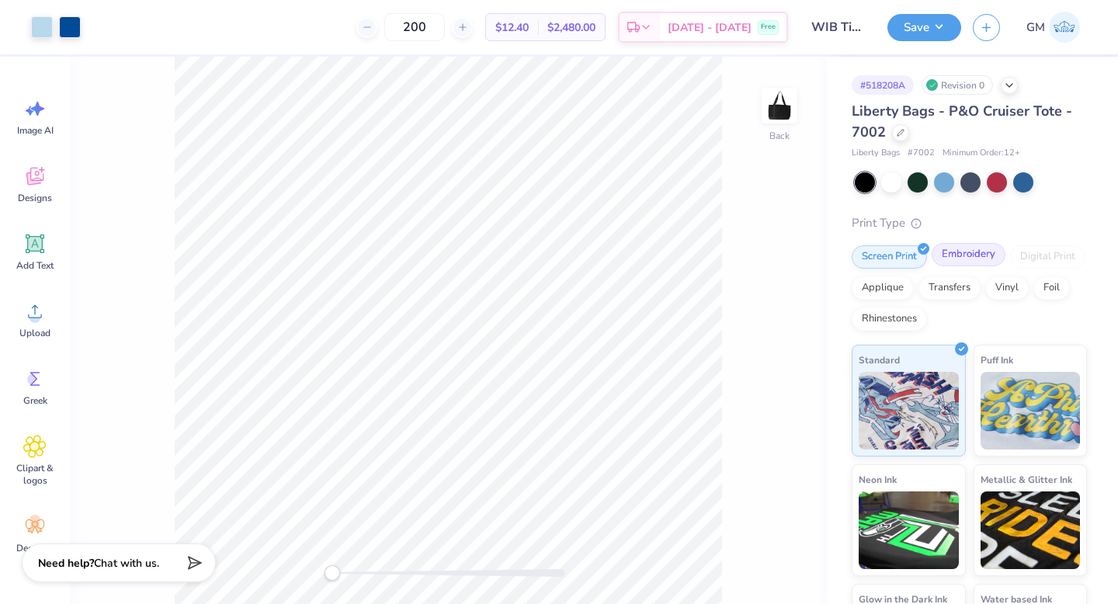
click at [956, 258] on div "Embroidery" at bounding box center [969, 254] width 74 height 23
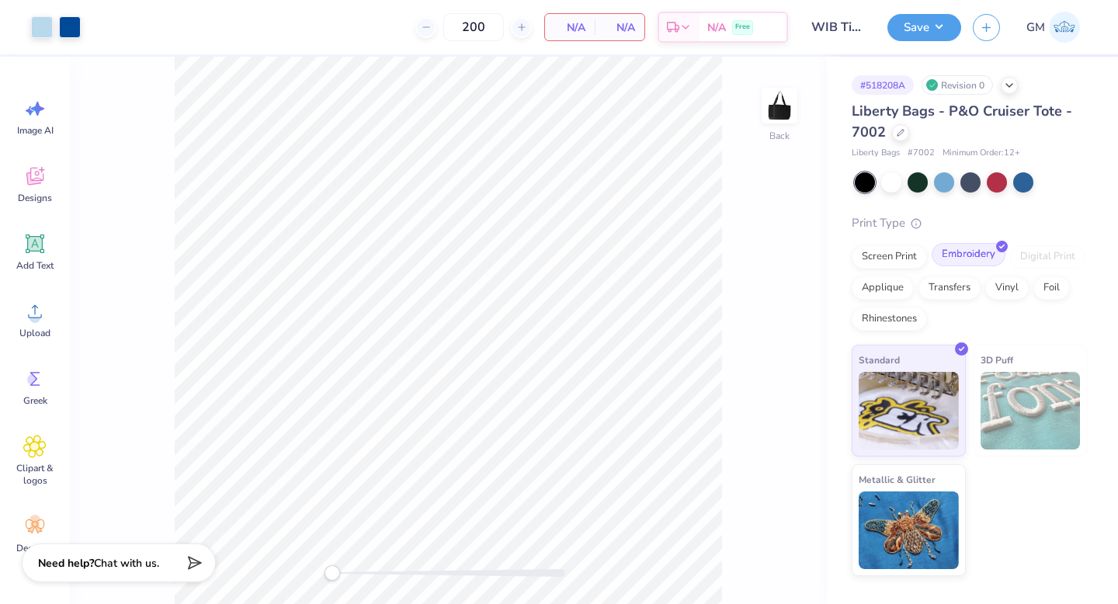
click at [971, 256] on div "Embroidery" at bounding box center [969, 254] width 74 height 23
click at [944, 182] on div at bounding box center [944, 181] width 20 height 20
click at [947, 177] on div at bounding box center [944, 181] width 20 height 20
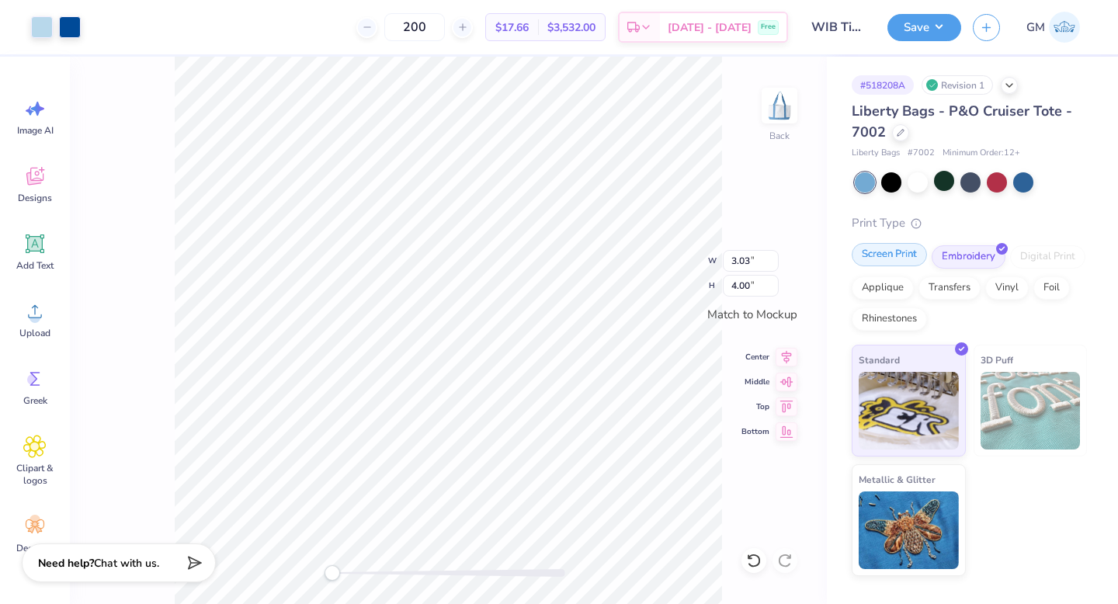
click at [878, 263] on div "Screen Print" at bounding box center [889, 254] width 75 height 23
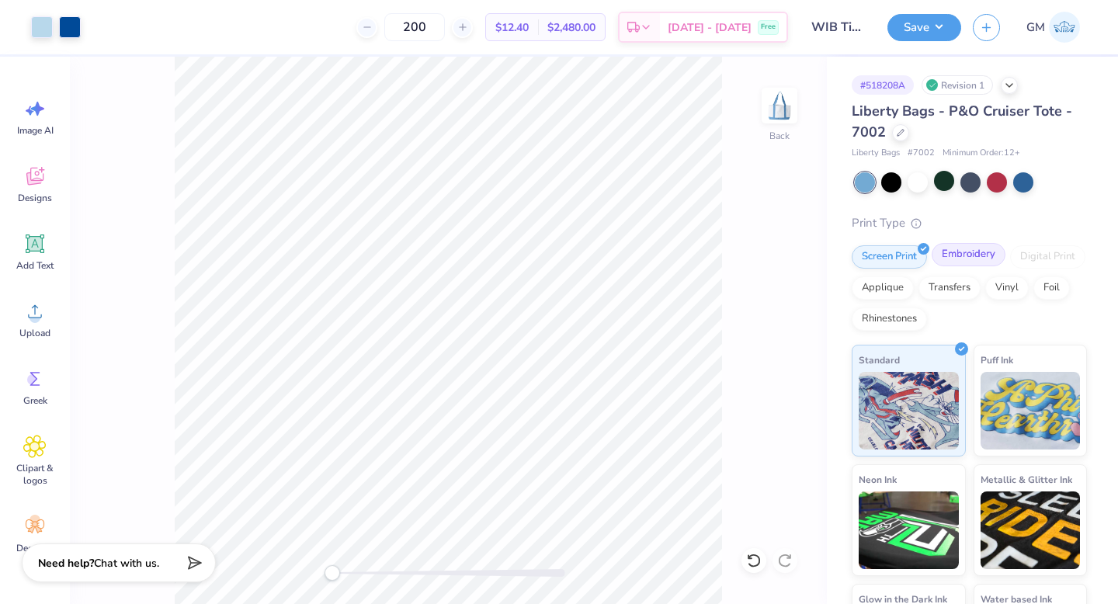
click at [966, 256] on div "Embroidery" at bounding box center [969, 254] width 74 height 23
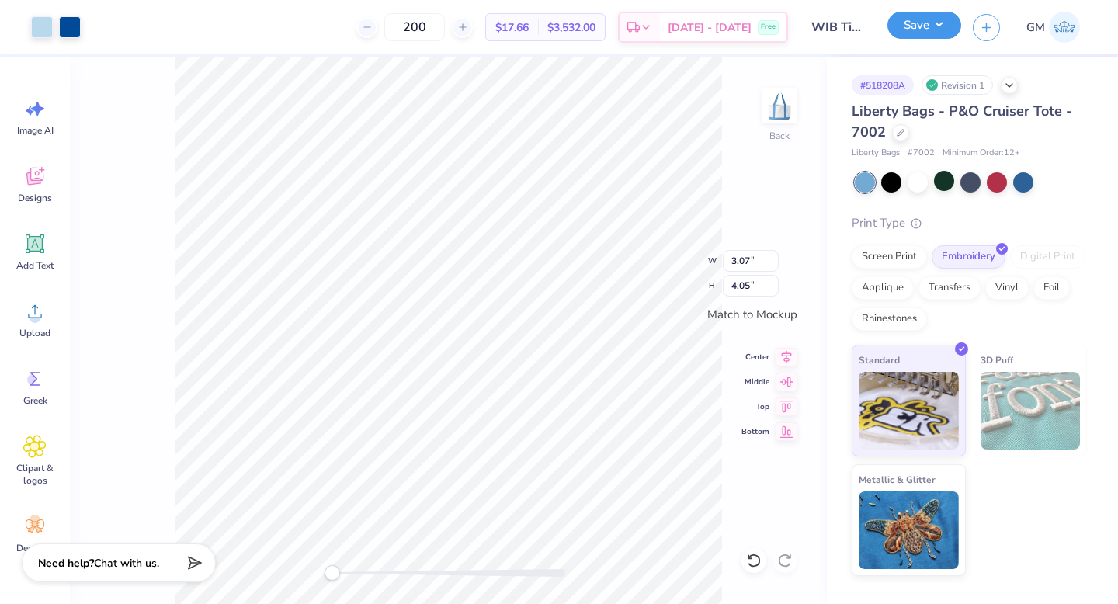
click at [934, 24] on button "Save" at bounding box center [925, 25] width 74 height 27
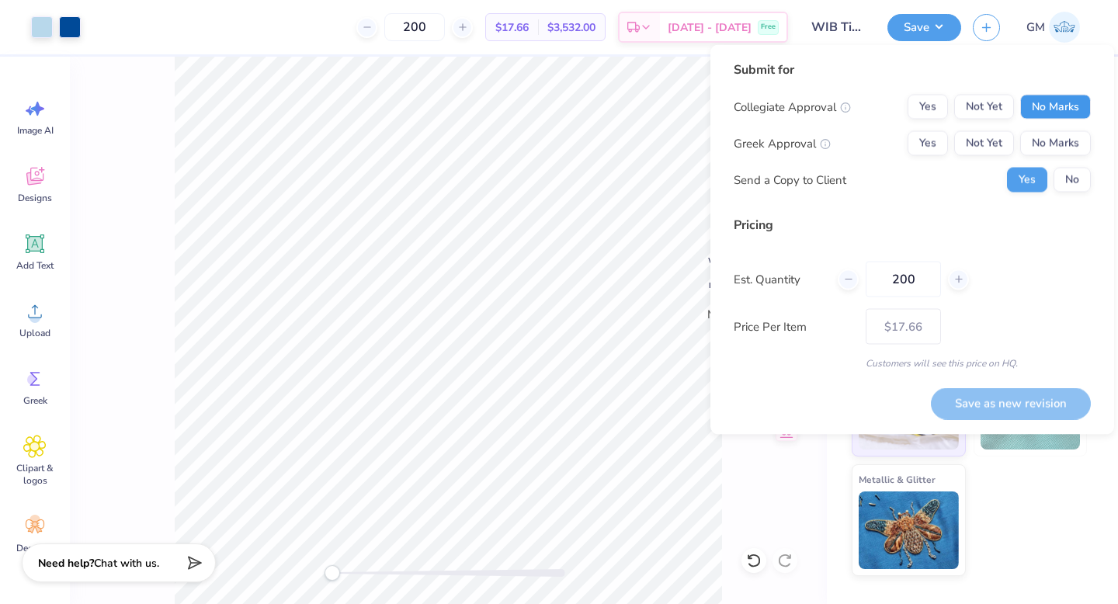
click at [1047, 98] on button "No Marks" at bounding box center [1056, 107] width 71 height 25
click at [1047, 139] on button "No Marks" at bounding box center [1056, 143] width 71 height 25
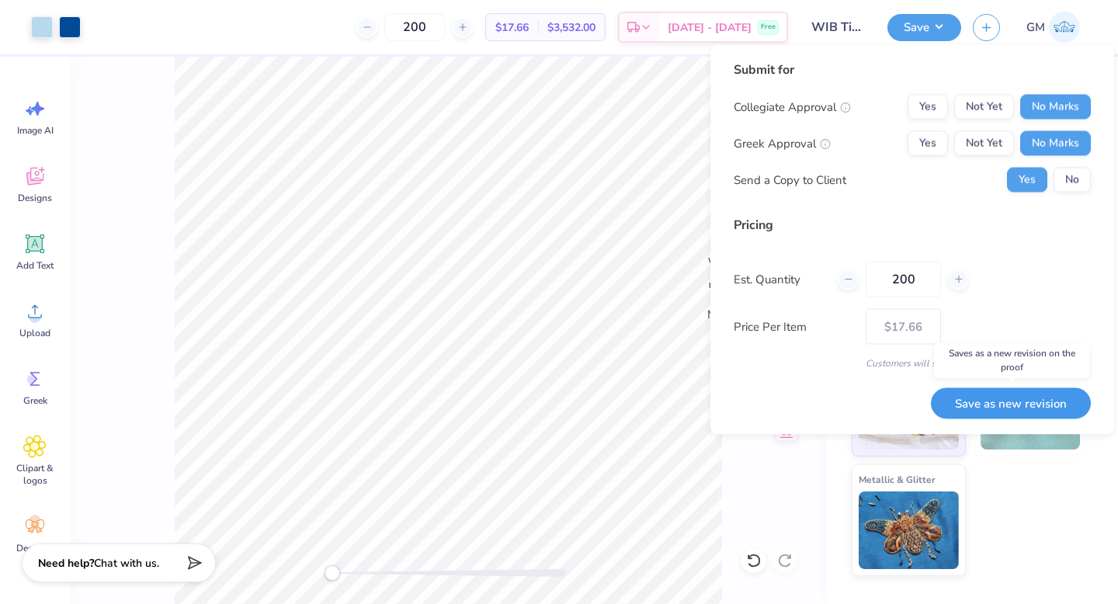
click at [1004, 402] on button "Save as new revision" at bounding box center [1011, 404] width 160 height 32
type input "$17.66"
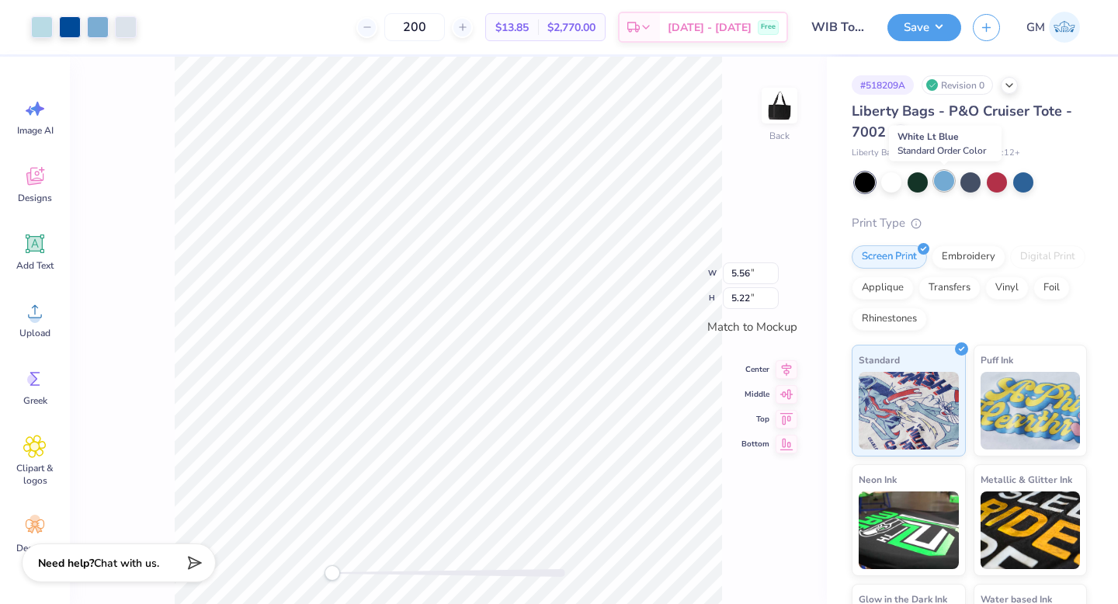
click at [942, 186] on div at bounding box center [944, 181] width 20 height 20
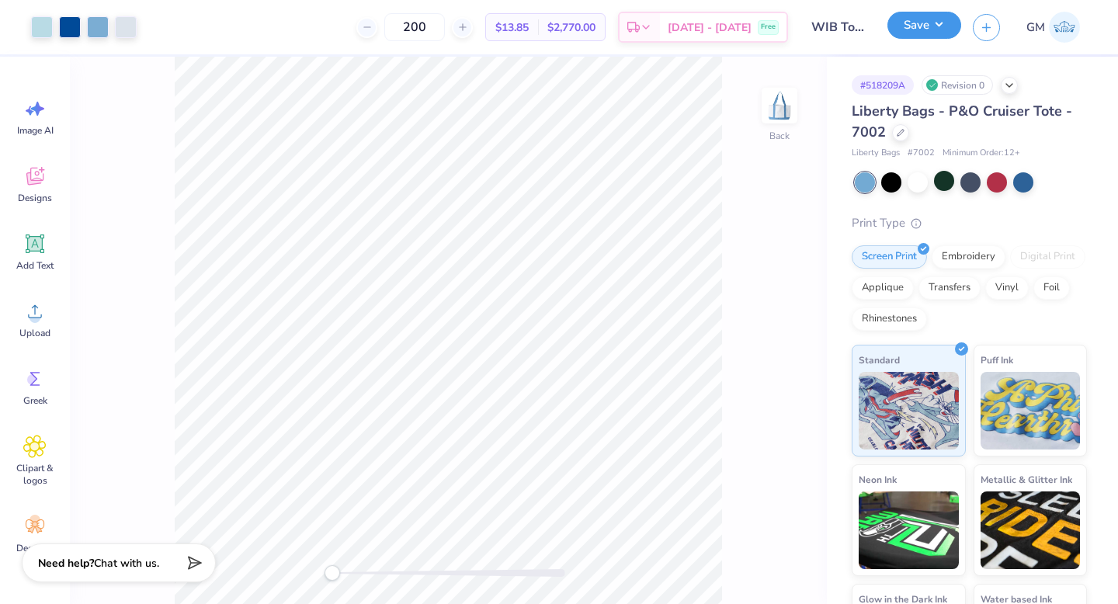
click at [914, 32] on button "Save" at bounding box center [925, 25] width 74 height 27
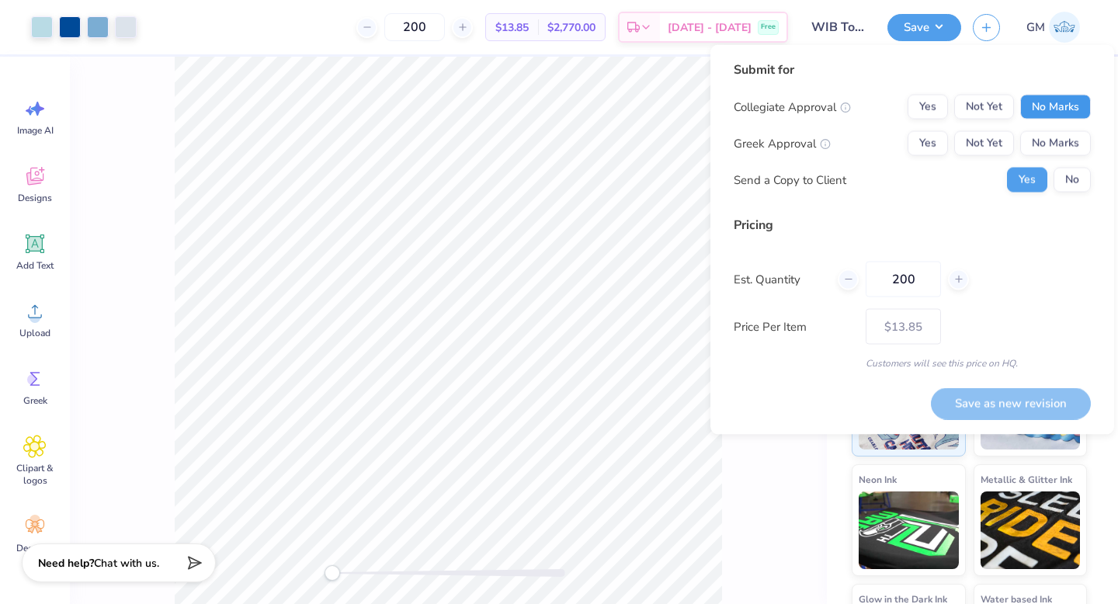
click at [1062, 106] on button "No Marks" at bounding box center [1056, 107] width 71 height 25
click at [1059, 147] on button "No Marks" at bounding box center [1056, 143] width 71 height 25
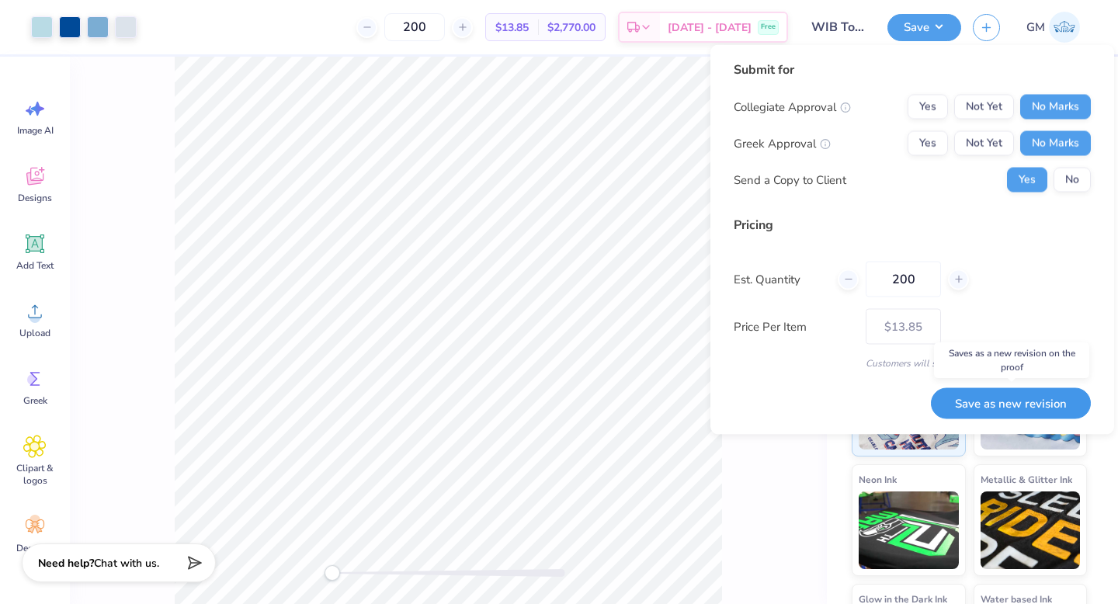
click at [983, 406] on button "Save as new revision" at bounding box center [1011, 404] width 160 height 32
type input "$13.85"
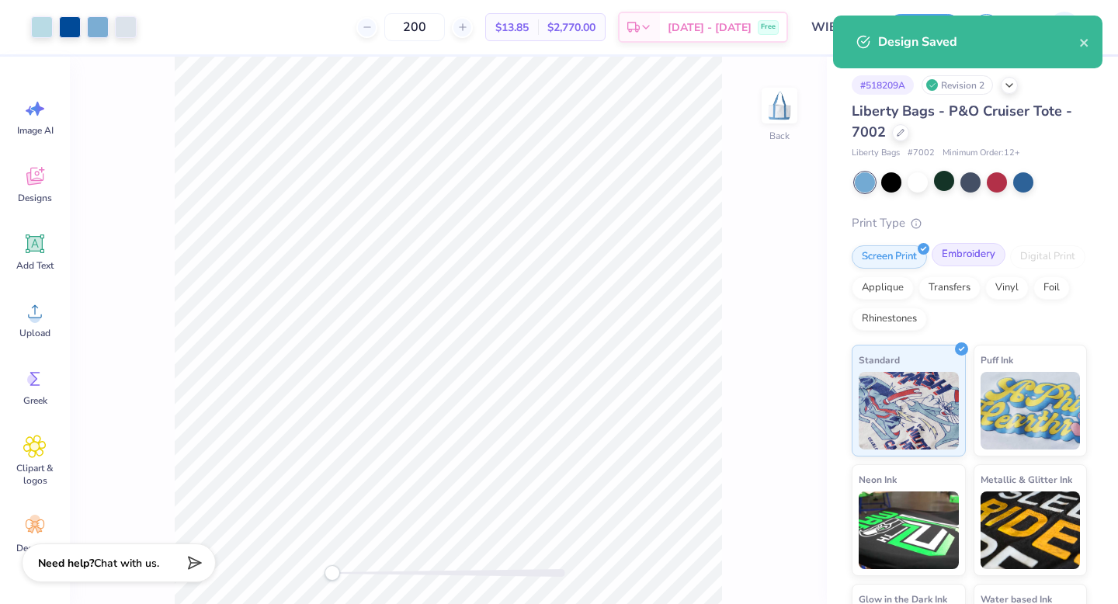
click at [975, 251] on div "Embroidery" at bounding box center [969, 254] width 74 height 23
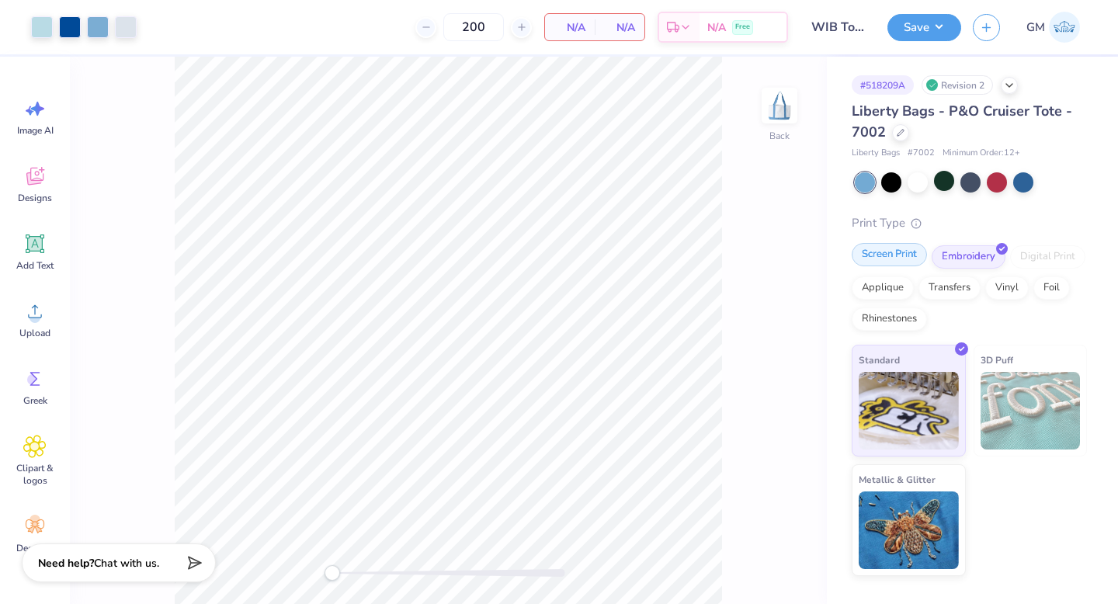
click at [906, 251] on div "Screen Print" at bounding box center [889, 254] width 75 height 23
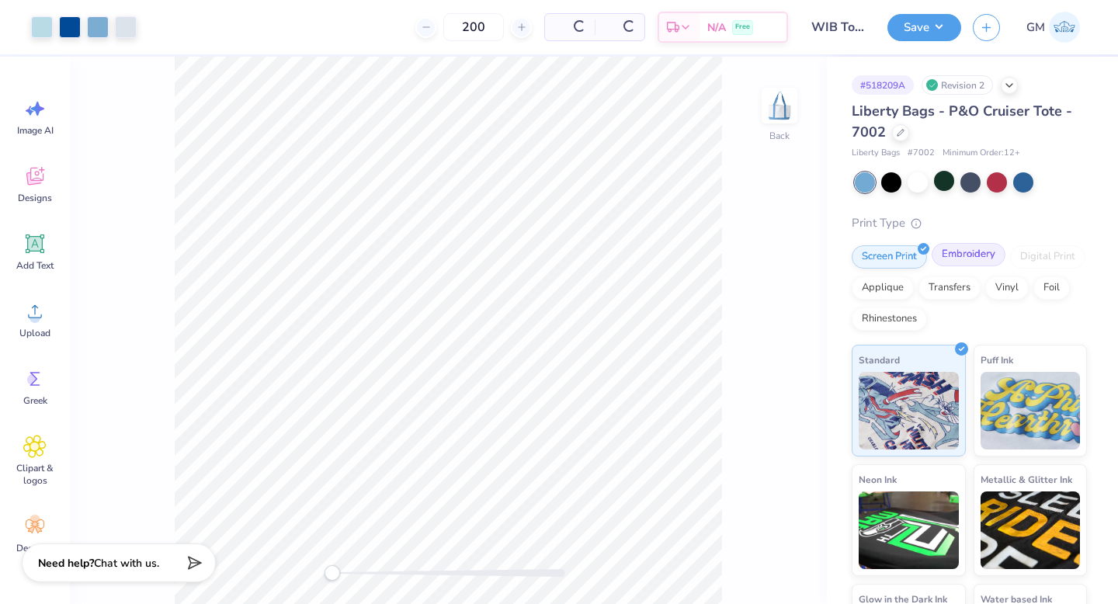
click at [948, 258] on div "Embroidery" at bounding box center [969, 254] width 74 height 23
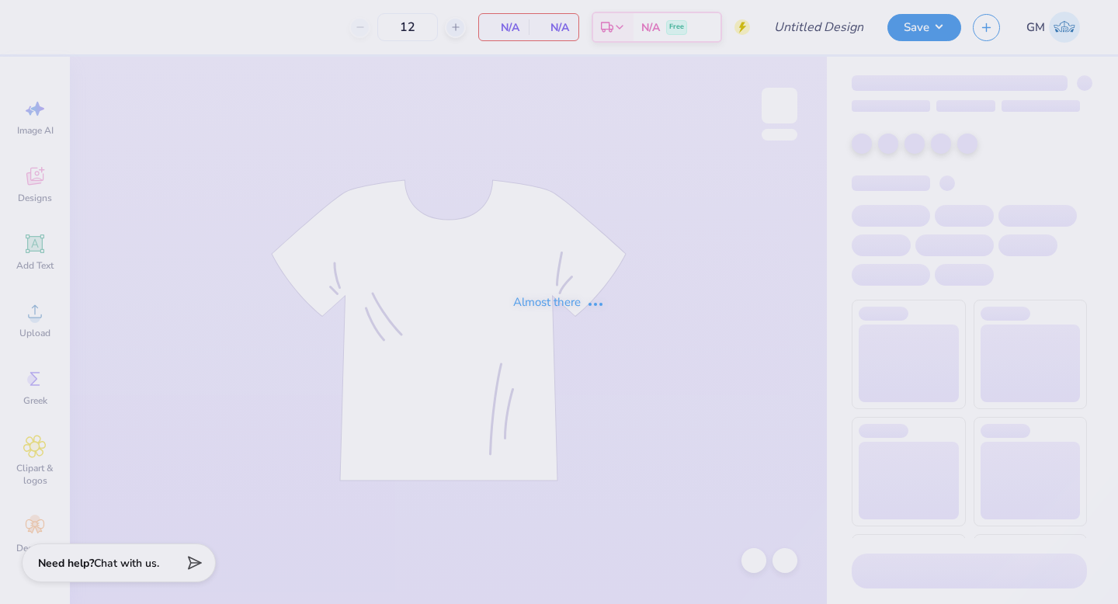
type input "WIB Tote 2"
type input "200"
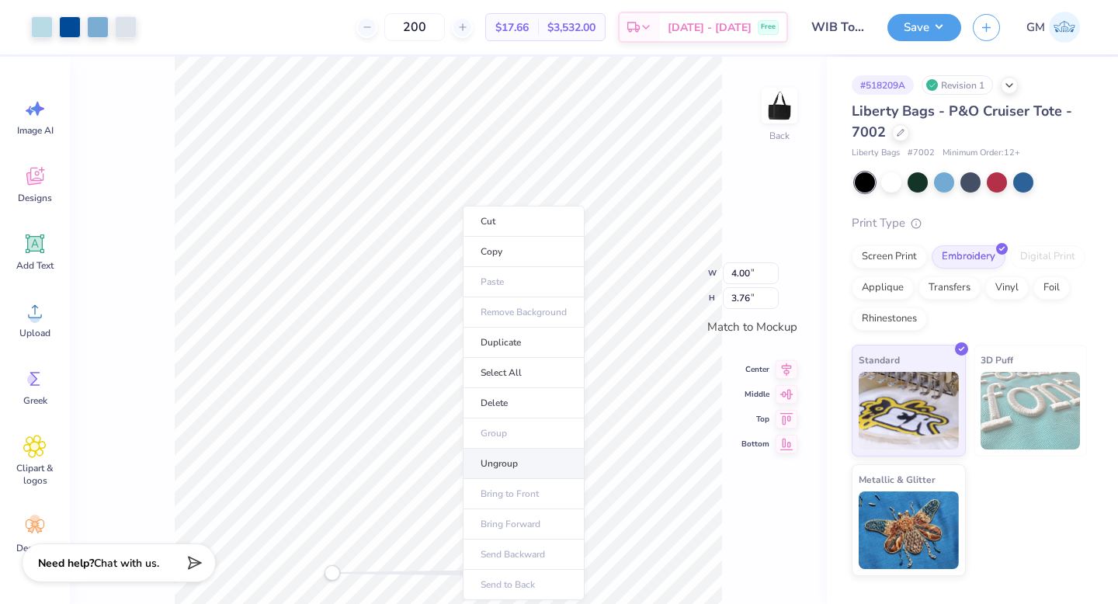
click at [501, 472] on li "Ungroup" at bounding box center [524, 464] width 122 height 30
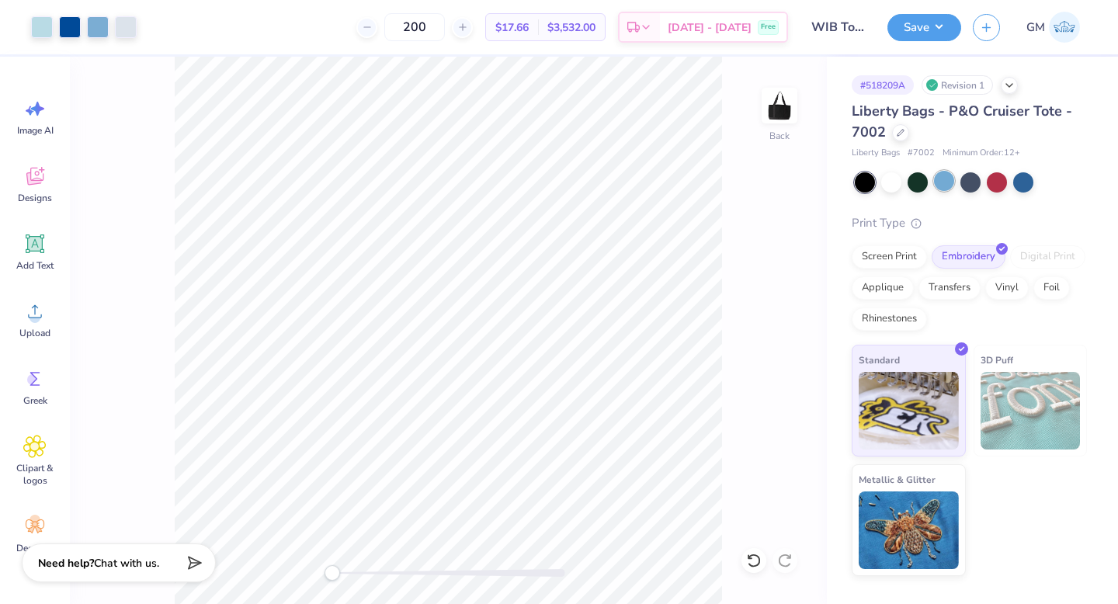
click at [951, 178] on div at bounding box center [944, 181] width 20 height 20
click at [805, 222] on div "Back" at bounding box center [448, 331] width 757 height 548
click at [962, 123] on div "Liberty Bags - P&O Cruiser Tote - 7002" at bounding box center [969, 122] width 235 height 42
